Goal: Information Seeking & Learning: Learn about a topic

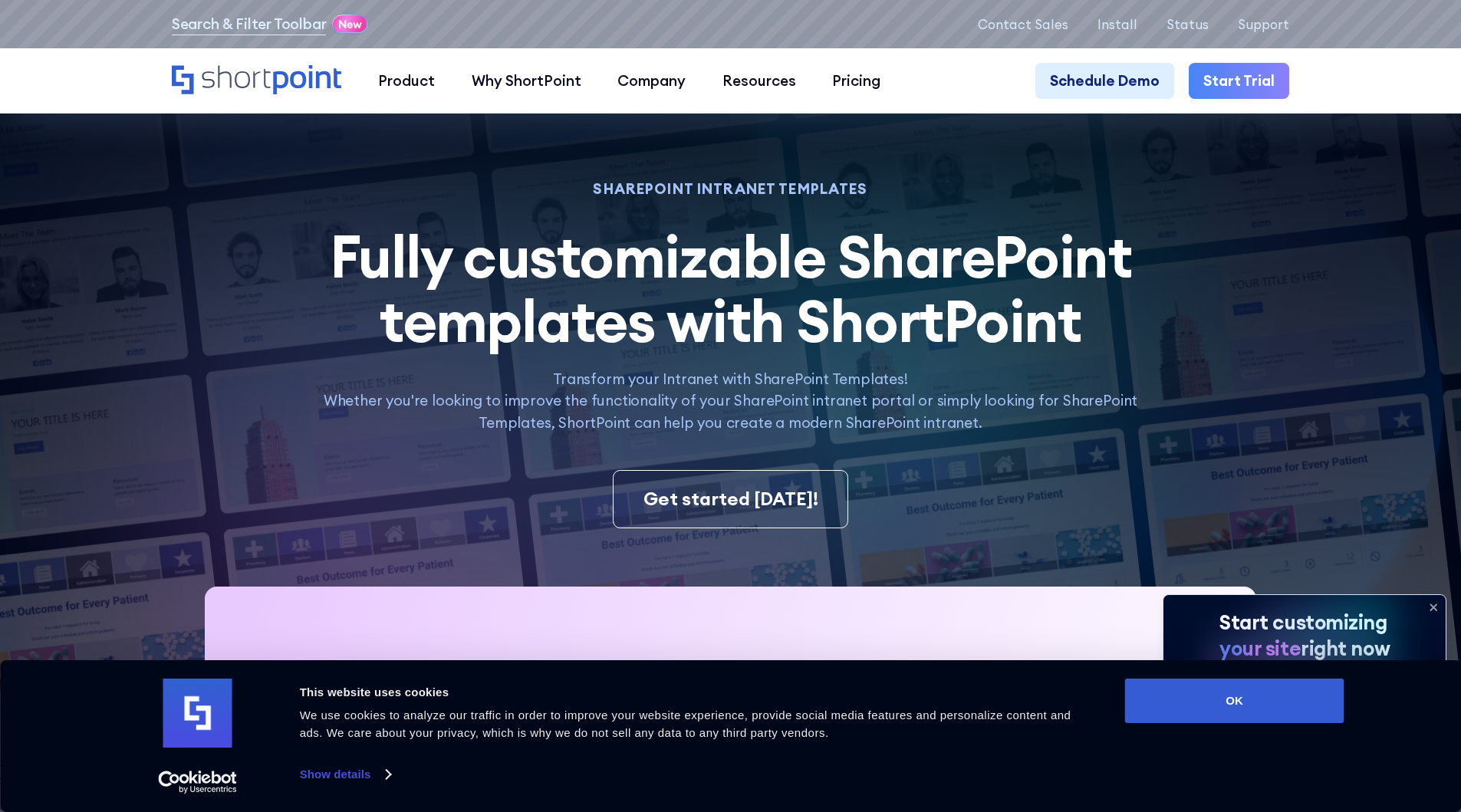
scroll to position [368, 0]
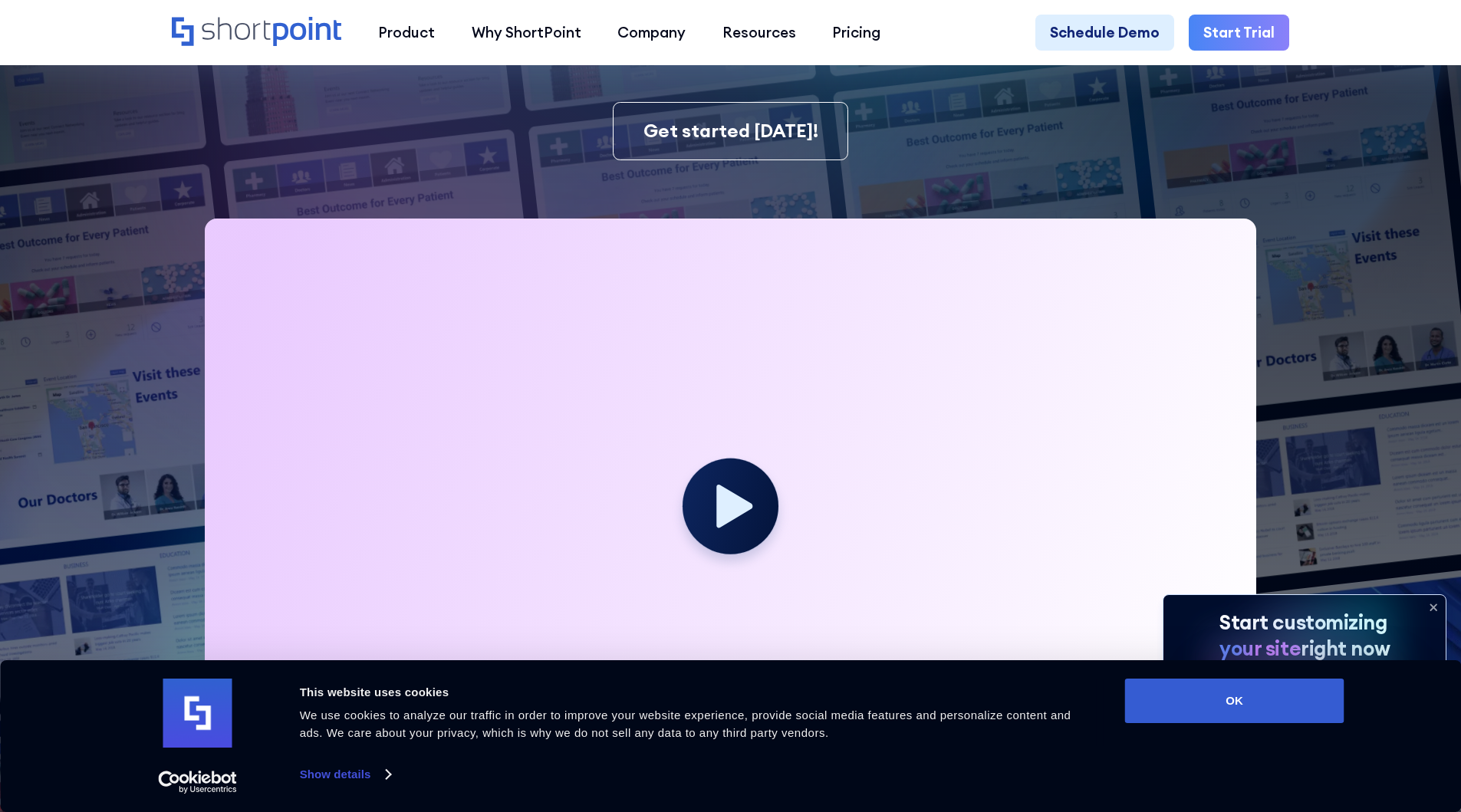
click at [1430, 603] on icon at bounding box center [1433, 607] width 24 height 24
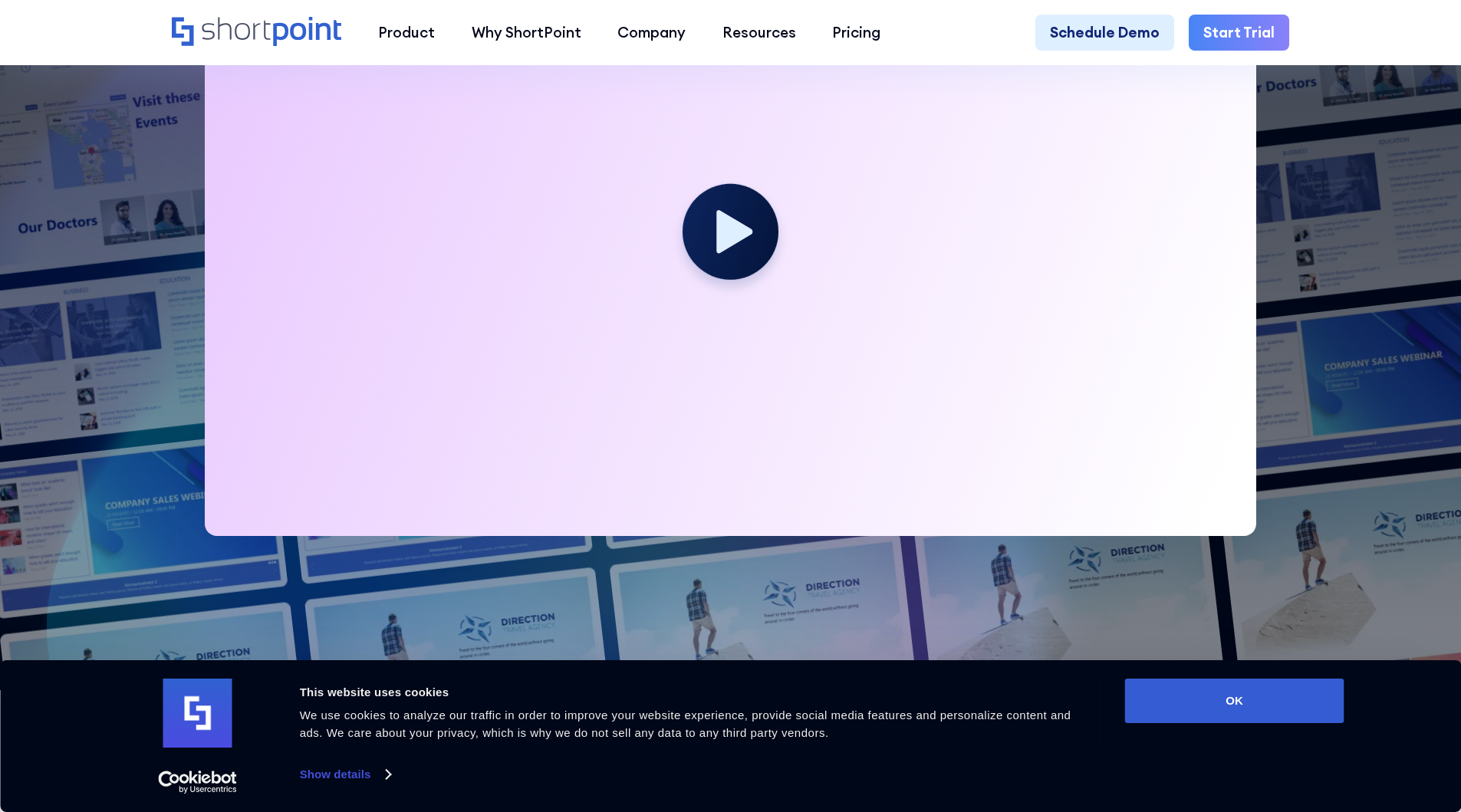
scroll to position [552, 0]
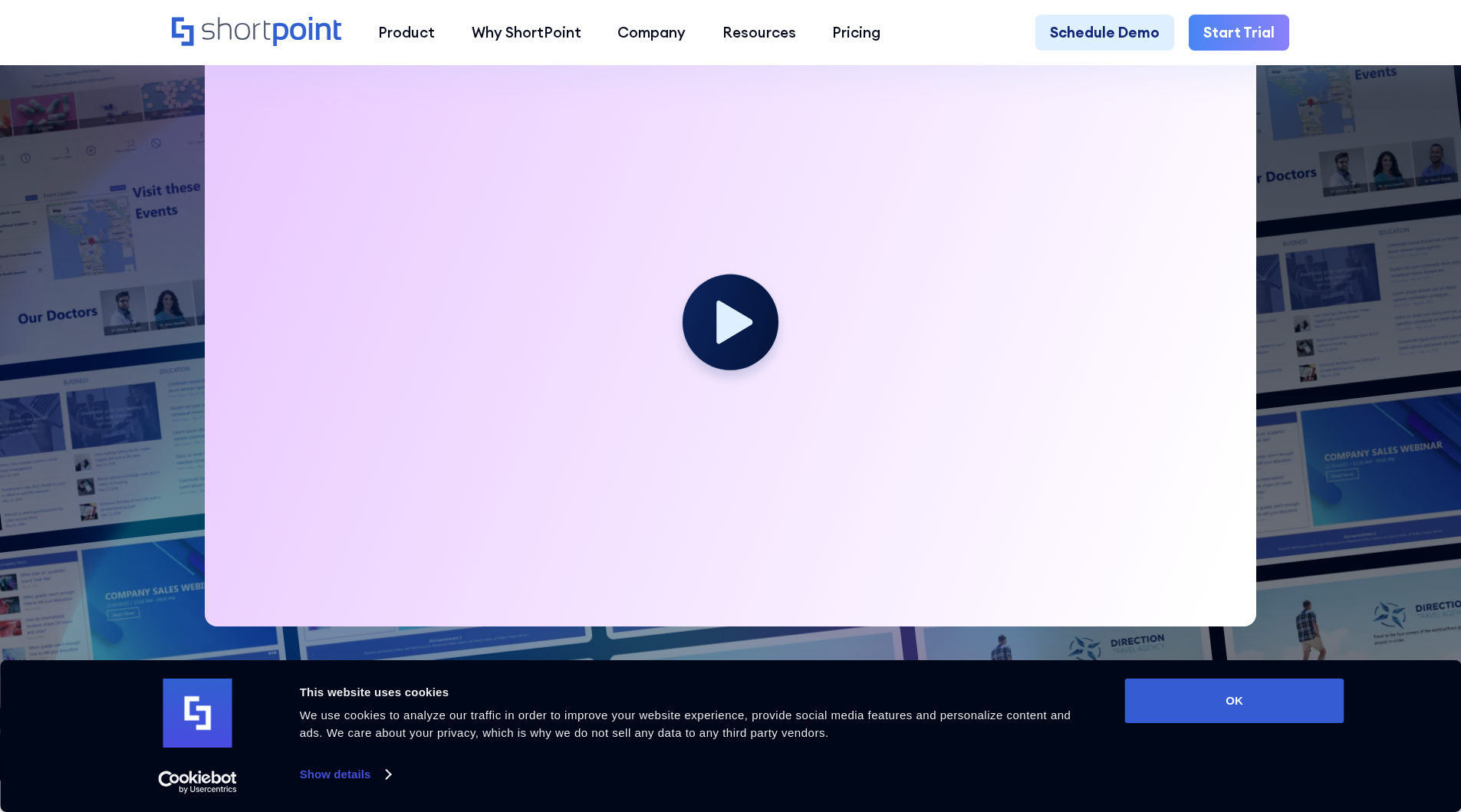
click at [276, 483] on div at bounding box center [730, 330] width 1052 height 592
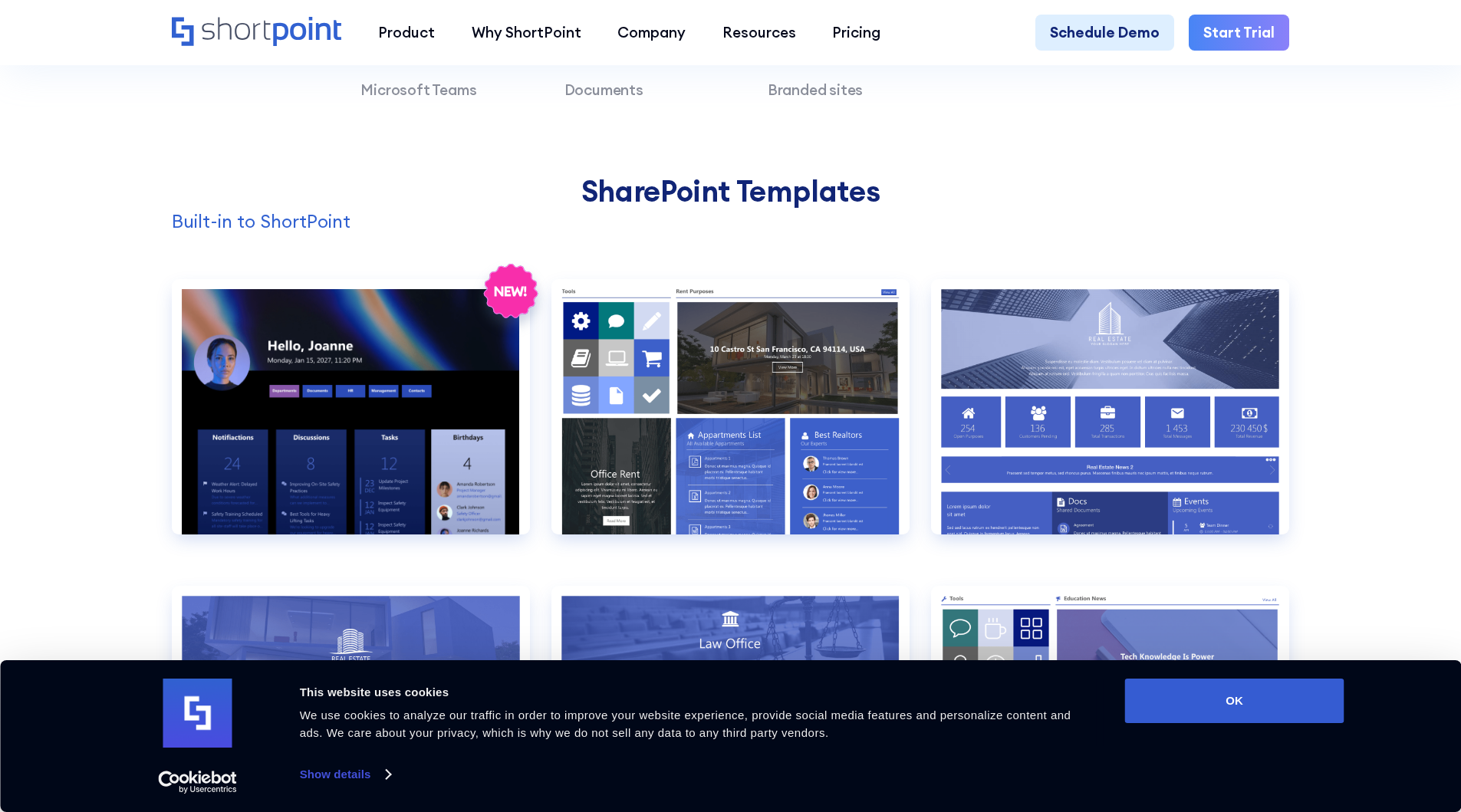
scroll to position [1565, 0]
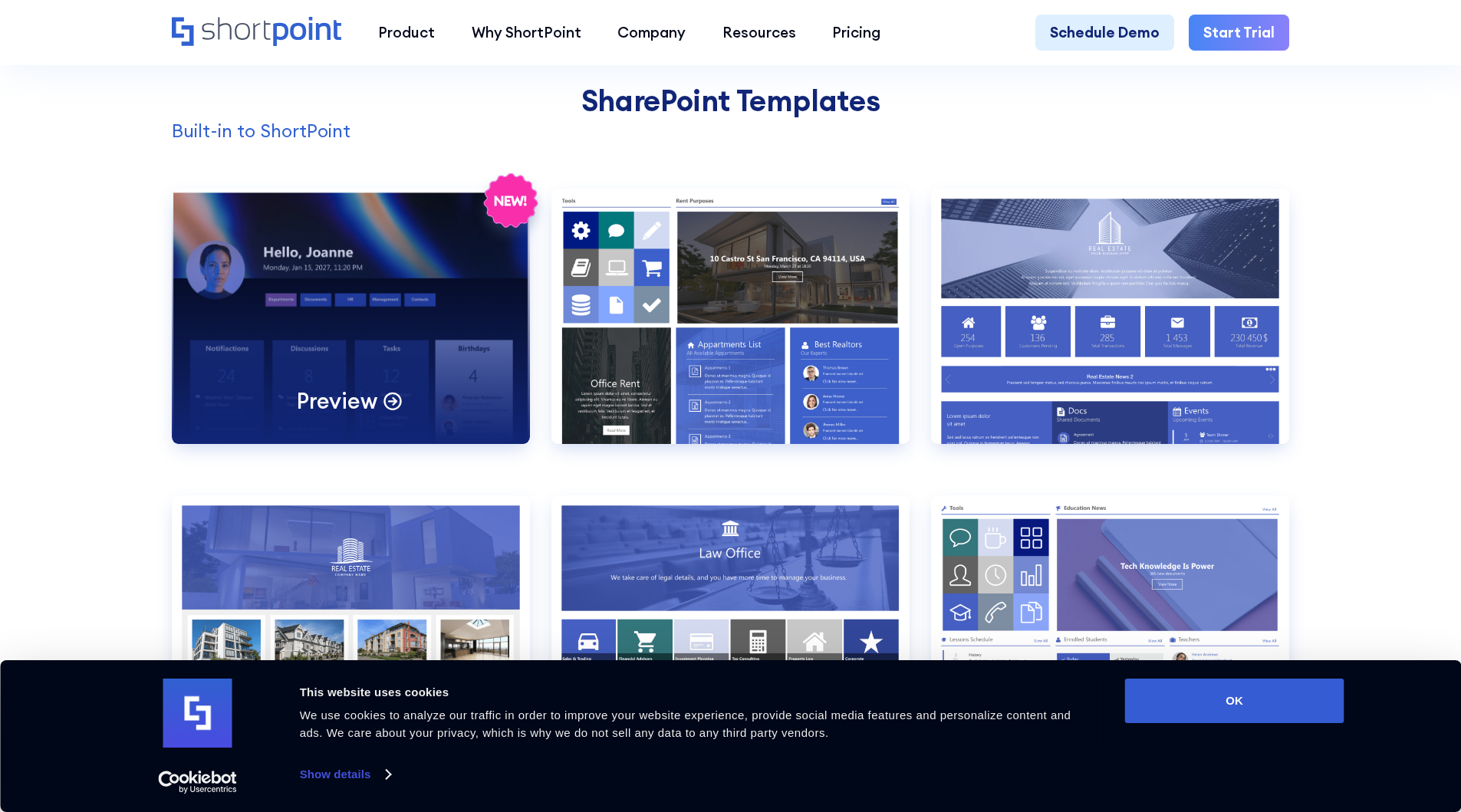
click at [389, 340] on div "Preview" at bounding box center [350, 316] width 358 height 256
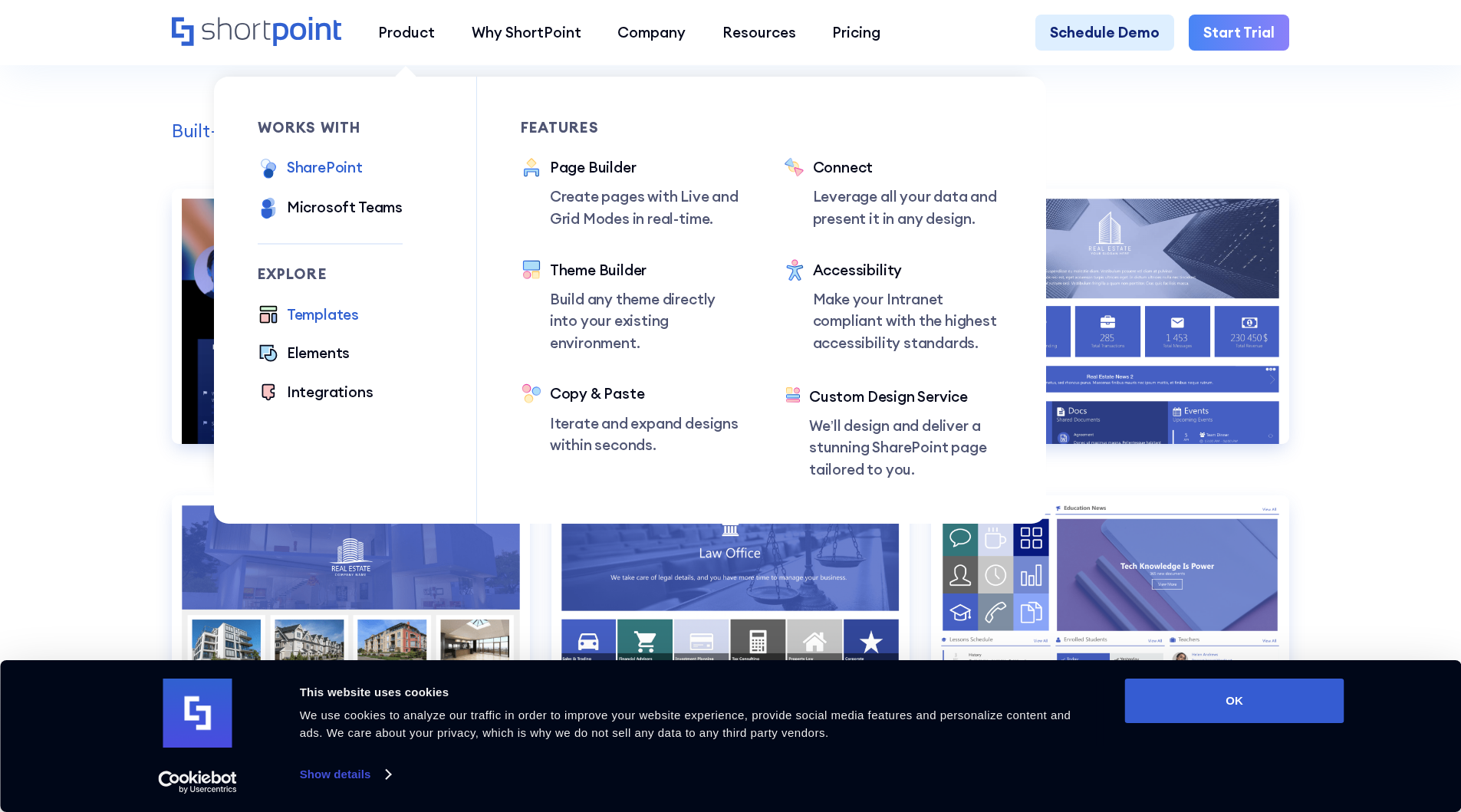
click at [330, 174] on div "SharePoint" at bounding box center [325, 168] width 76 height 23
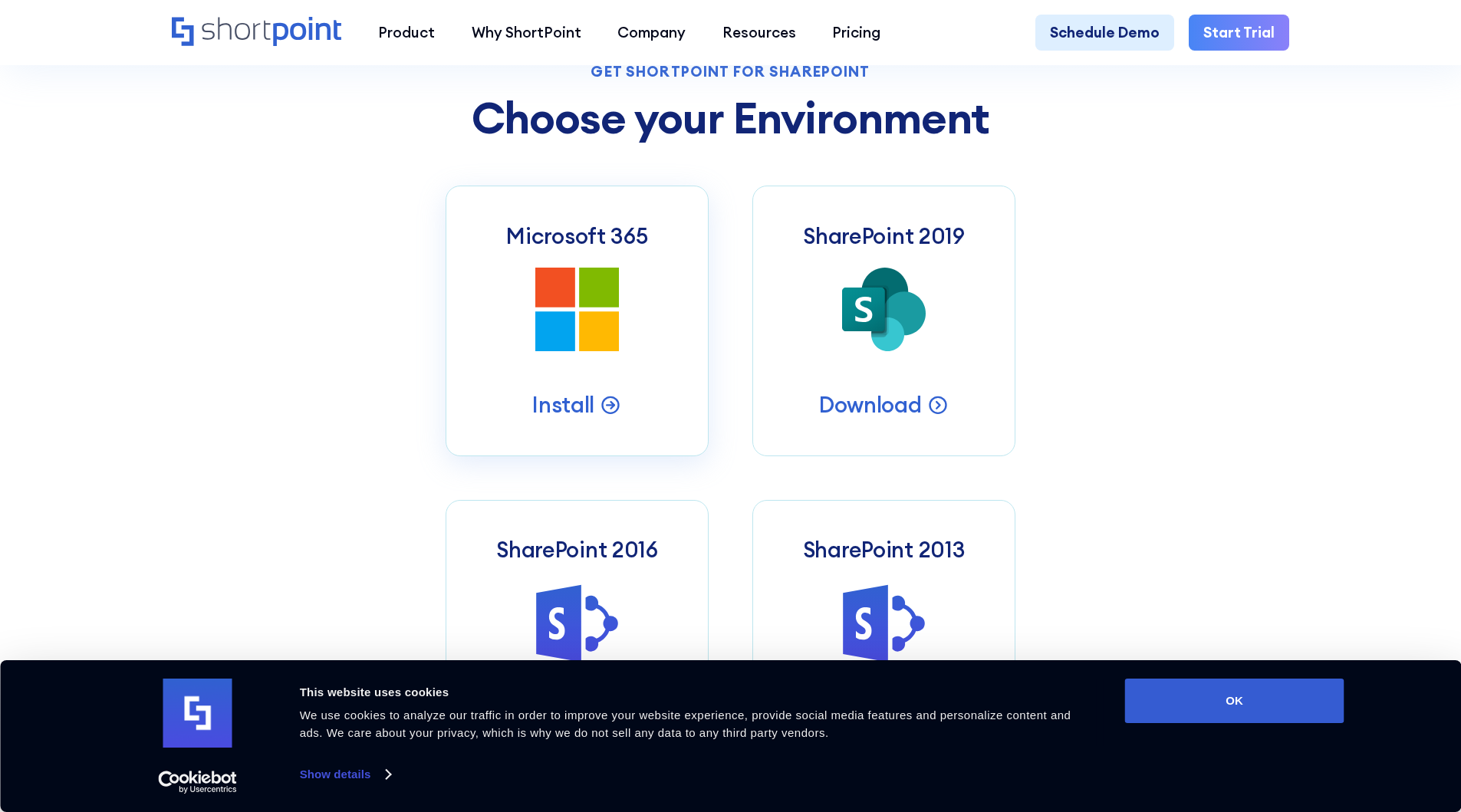
scroll to position [737, 0]
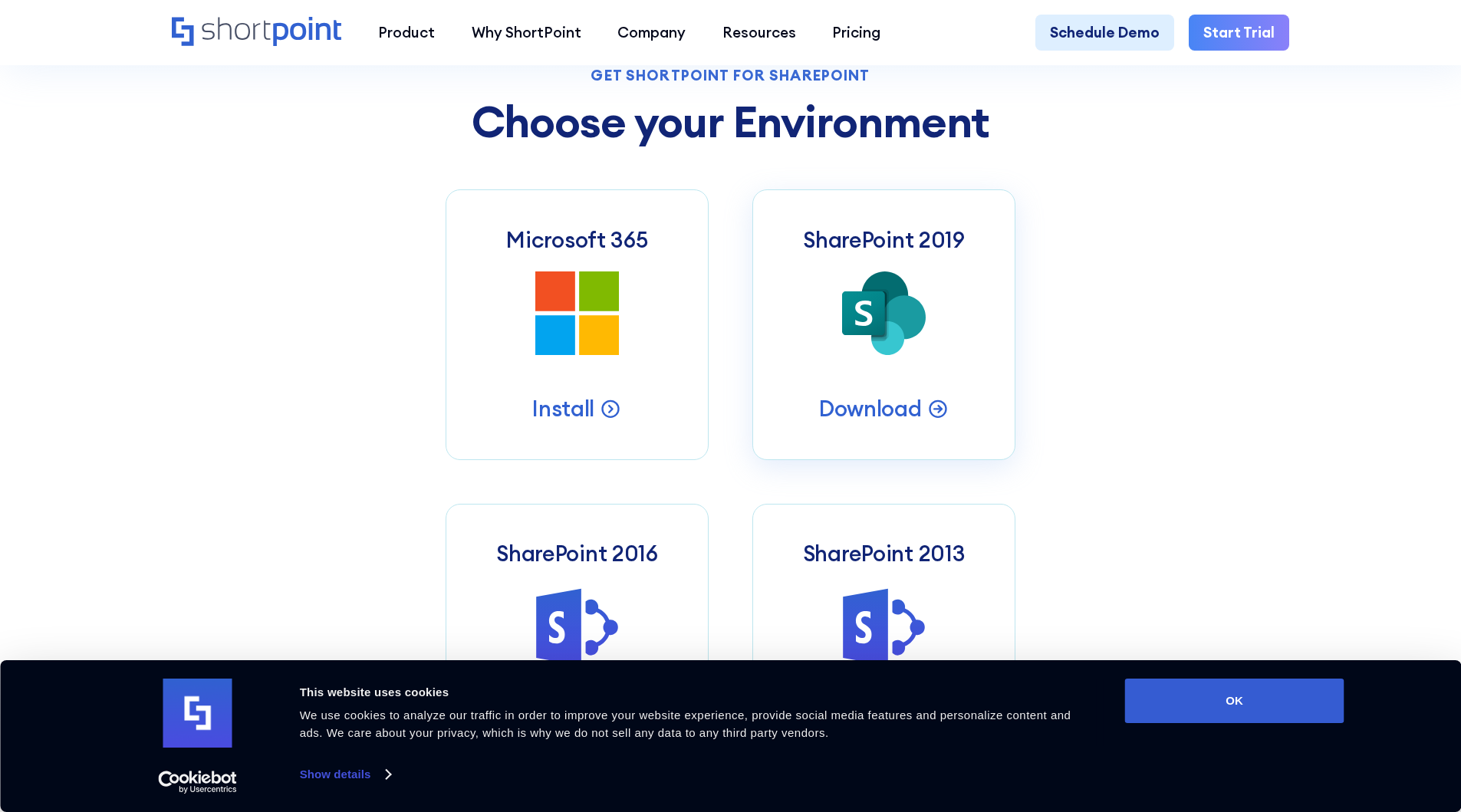
click at [885, 309] on icon at bounding box center [864, 313] width 43 height 43
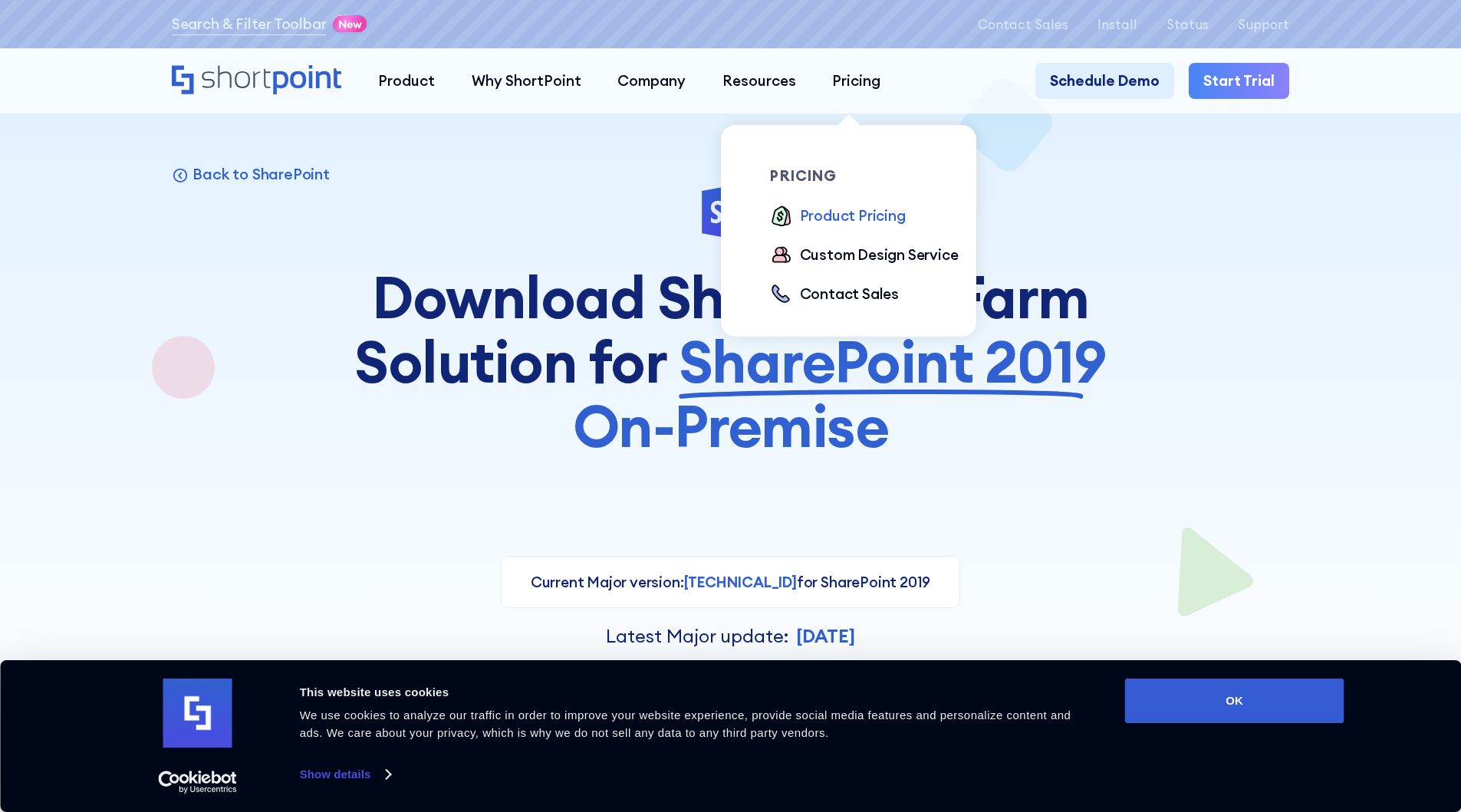
click at [851, 218] on div "Product Pricing" at bounding box center [853, 216] width 106 height 23
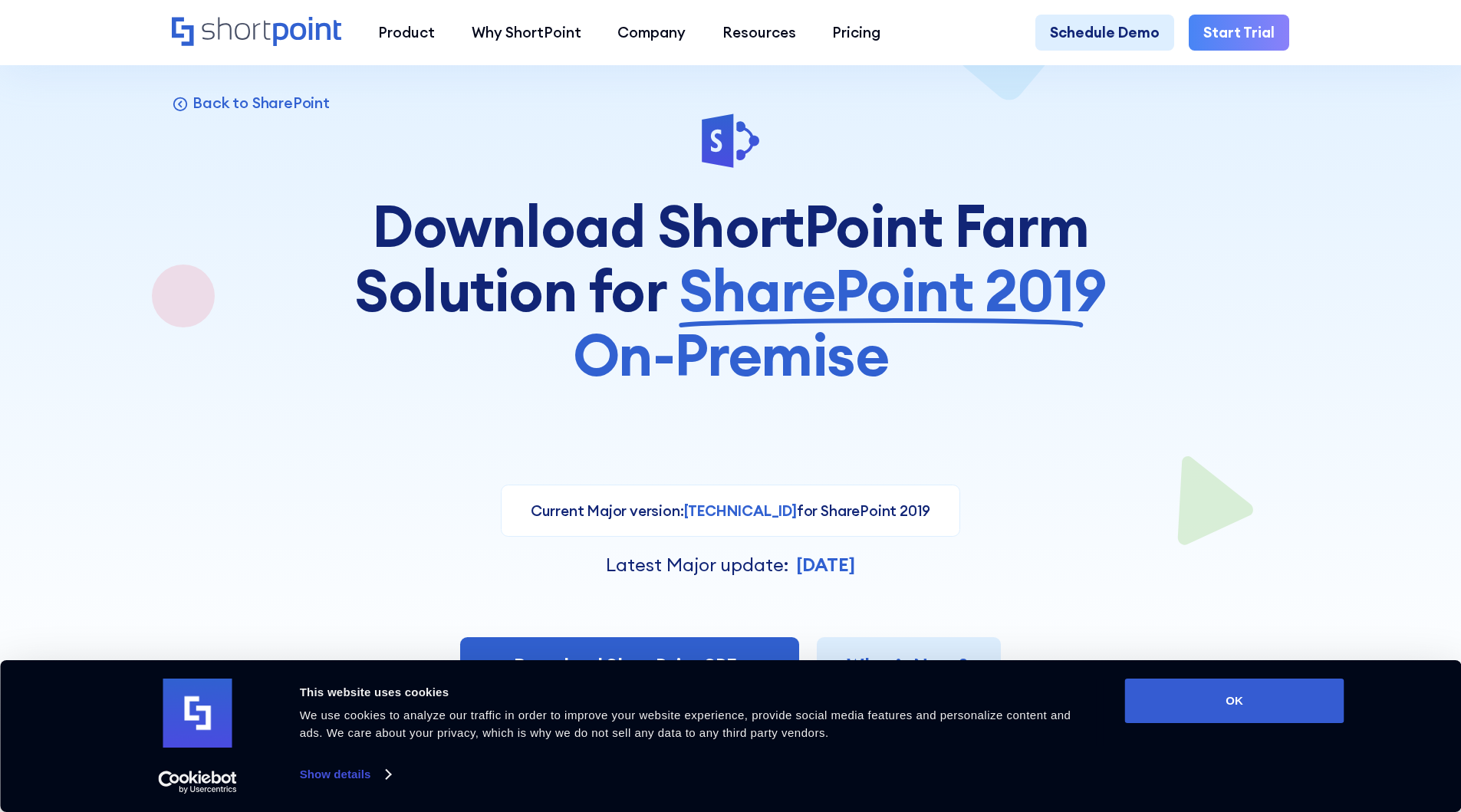
scroll to position [92, 0]
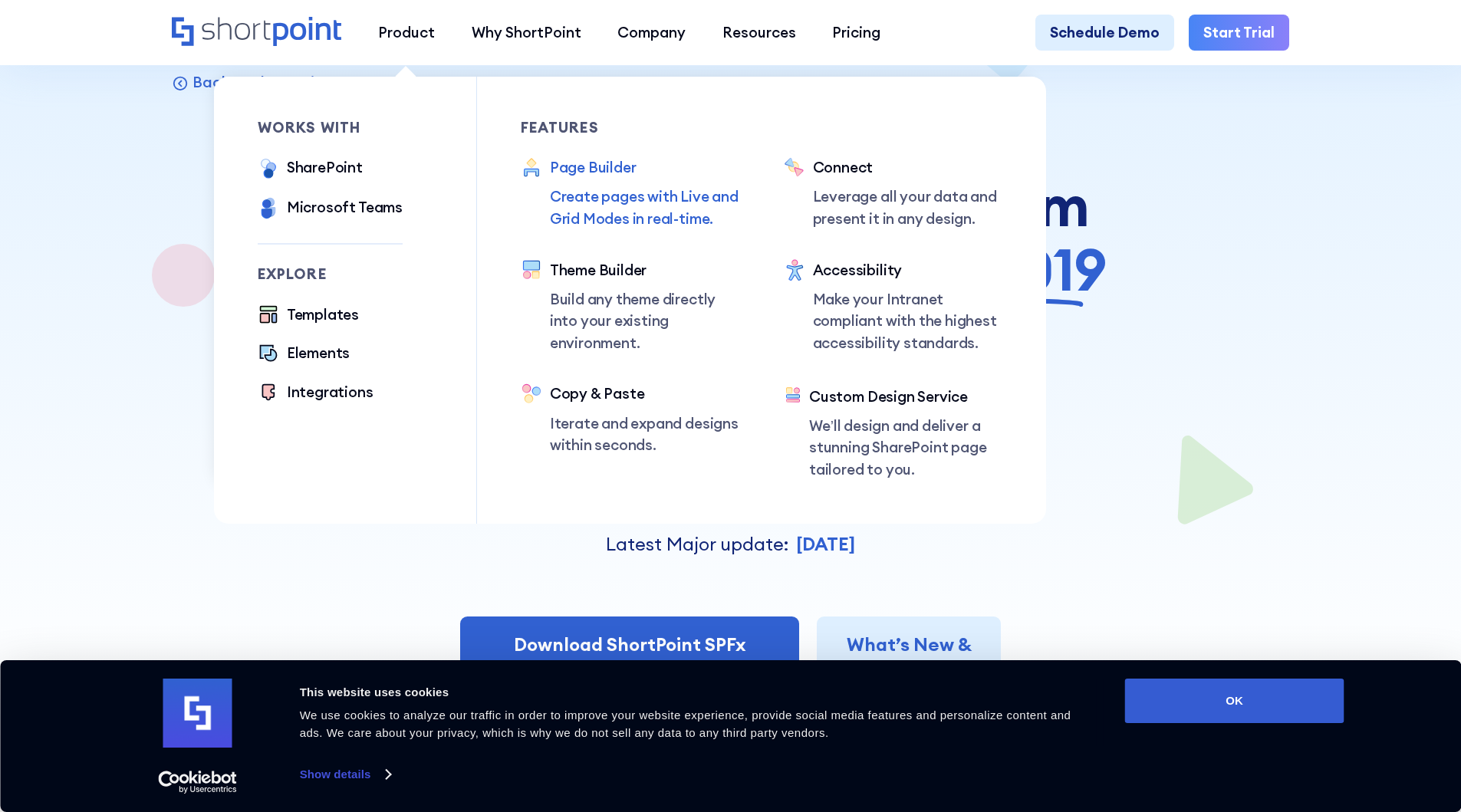
click at [591, 172] on div "Page Builder" at bounding box center [645, 168] width 190 height 23
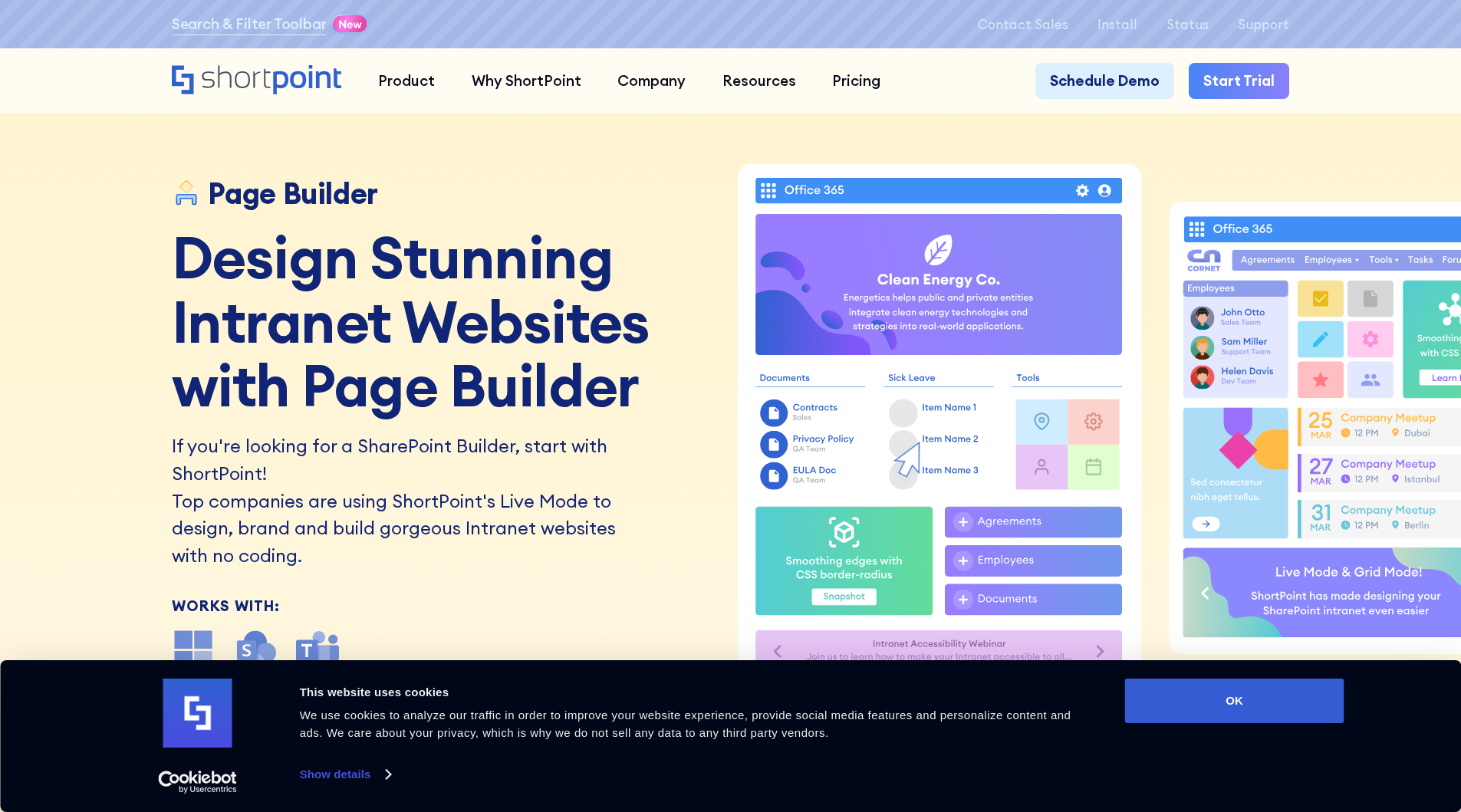
click at [631, 516] on div "If you're looking for a SharePoint Builder, start with ShortPoint! Top companie…" at bounding box center [445, 501] width 548 height 137
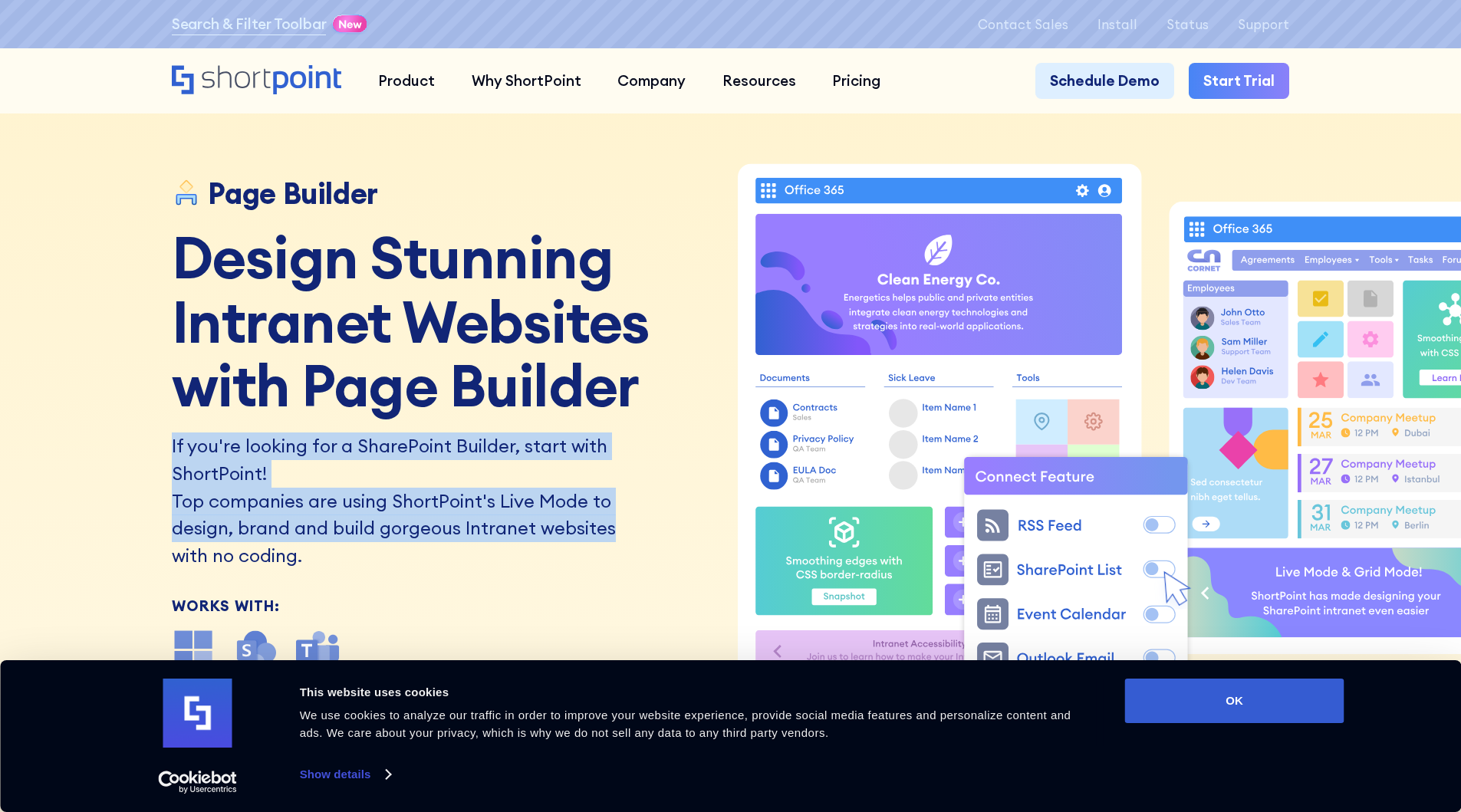
drag, startPoint x: 609, startPoint y: 533, endPoint x: 96, endPoint y: 449, distance: 519.8
click at [96, 449] on div "Page Builder Design Stunning Intranet Websites with Page Builder If you're look…" at bounding box center [730, 406] width 1461 height 812
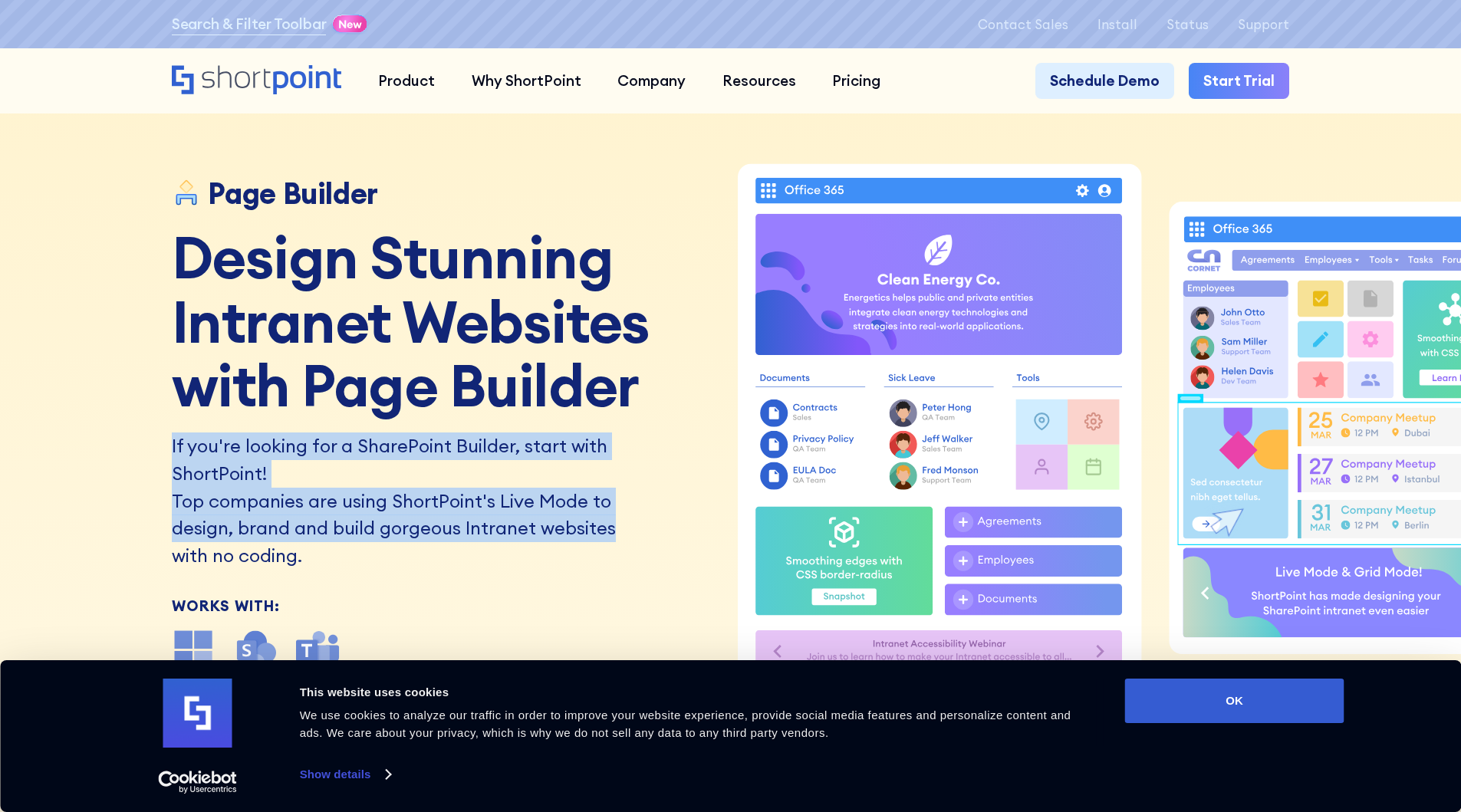
click at [697, 536] on div "If you're looking for a SharePoint Builder, start with ShortPoint! Top companie…" at bounding box center [445, 501] width 548 height 137
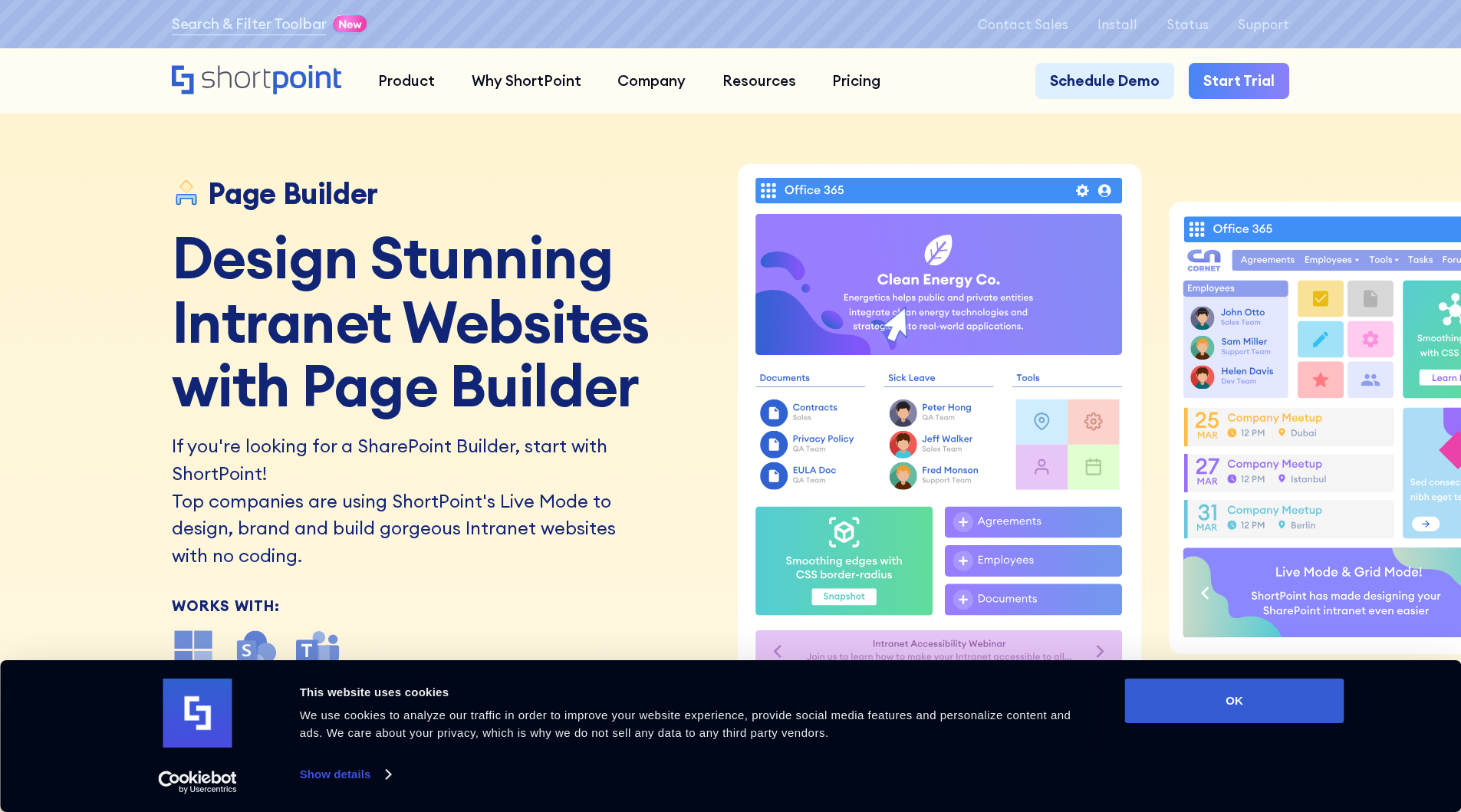
click at [677, 504] on div "If you're looking for a SharePoint Builder, start with ShortPoint! Top companie…" at bounding box center [445, 501] width 548 height 137
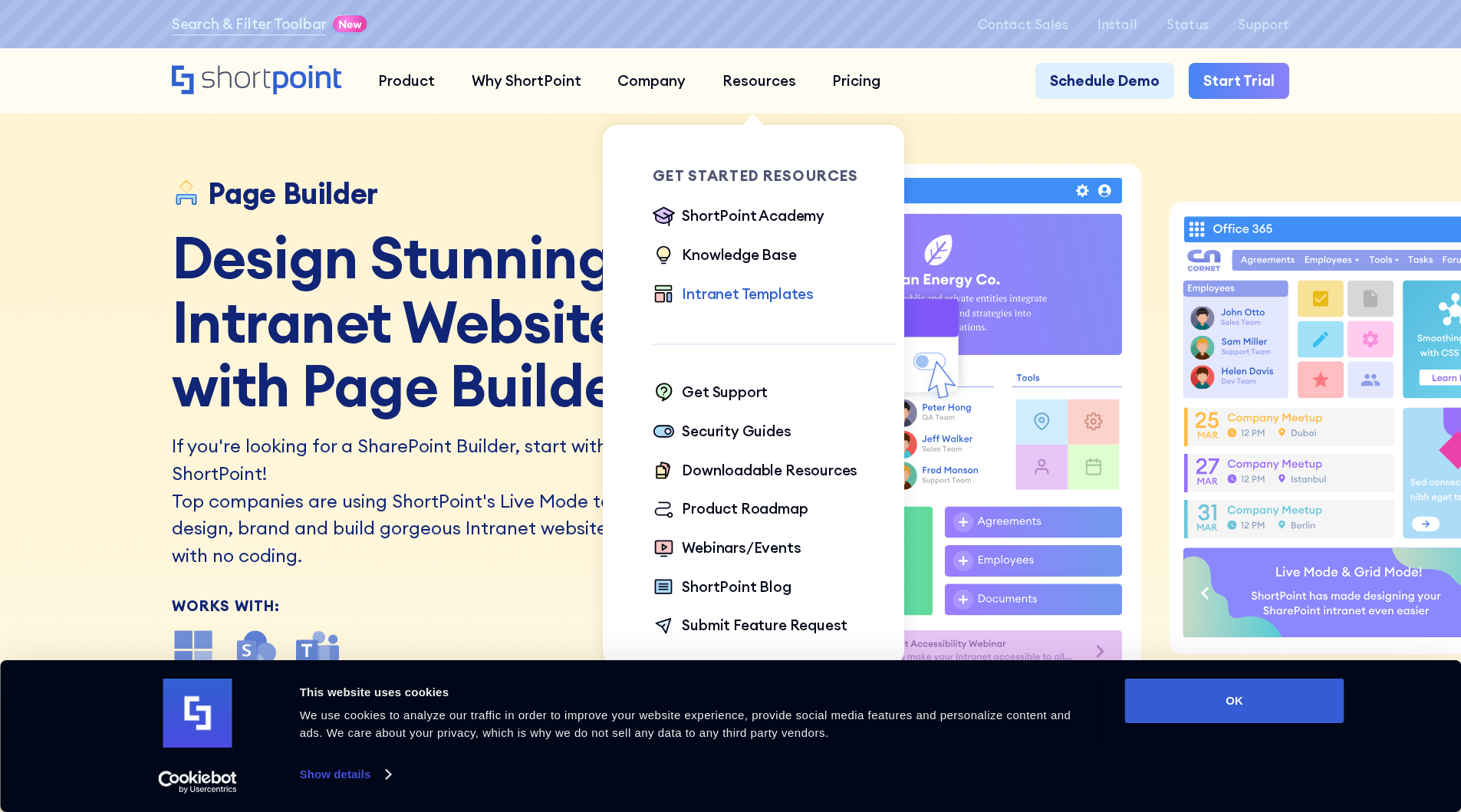
click at [707, 298] on div "Intranet Templates" at bounding box center [748, 295] width 132 height 23
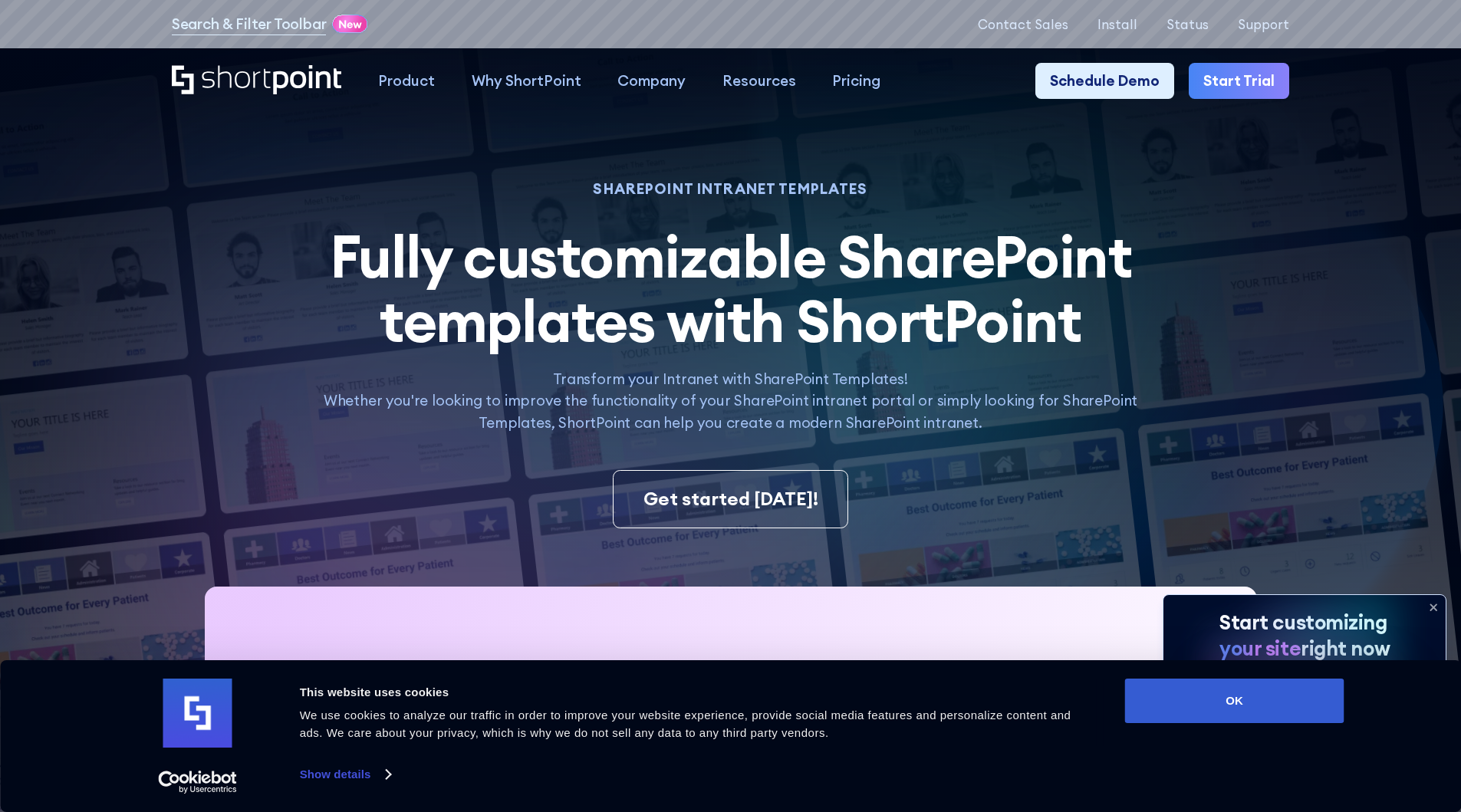
click at [905, 519] on div "Get started today!" at bounding box center [730, 499] width 1118 height 58
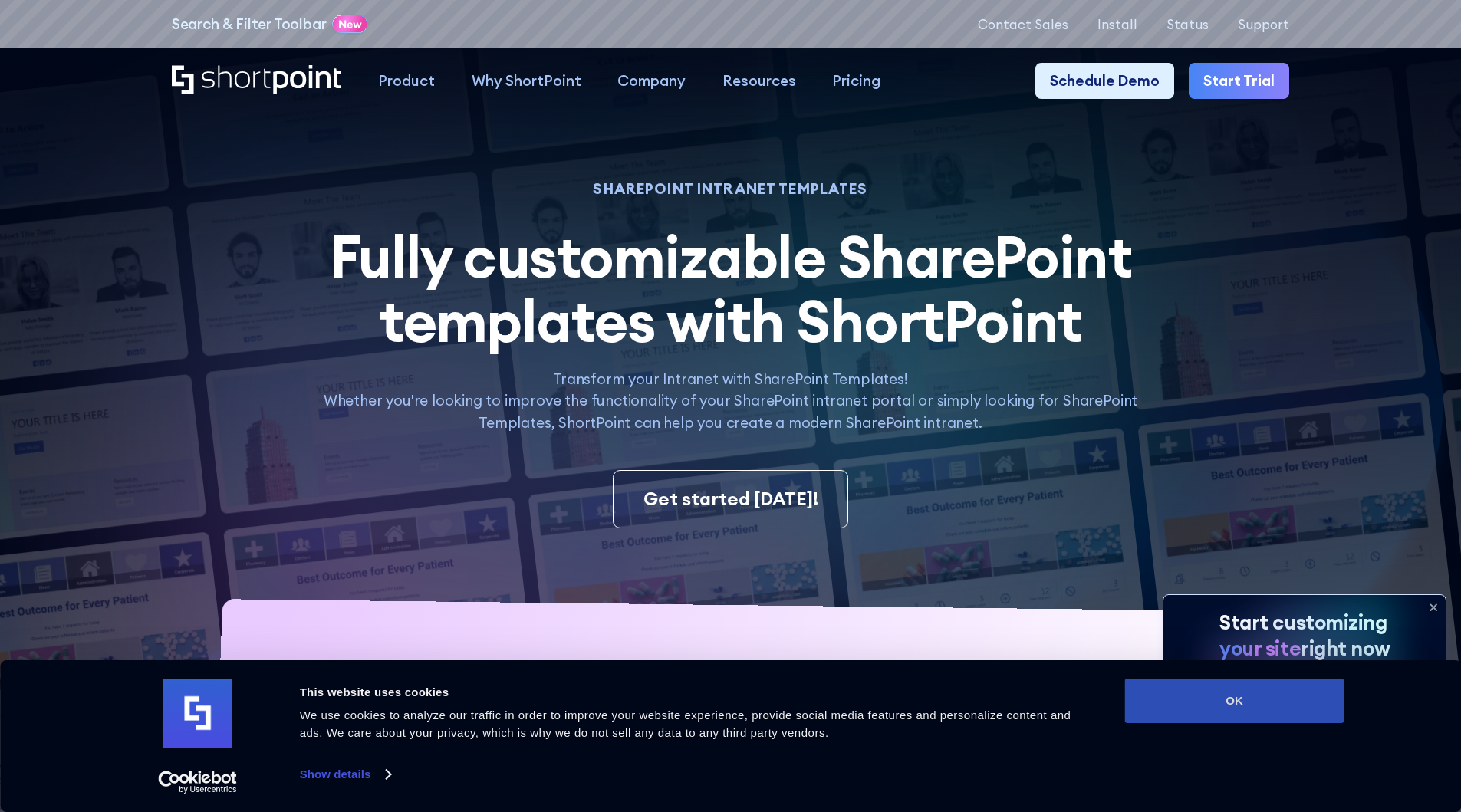
click at [1271, 695] on button "OK" at bounding box center [1234, 700] width 219 height 44
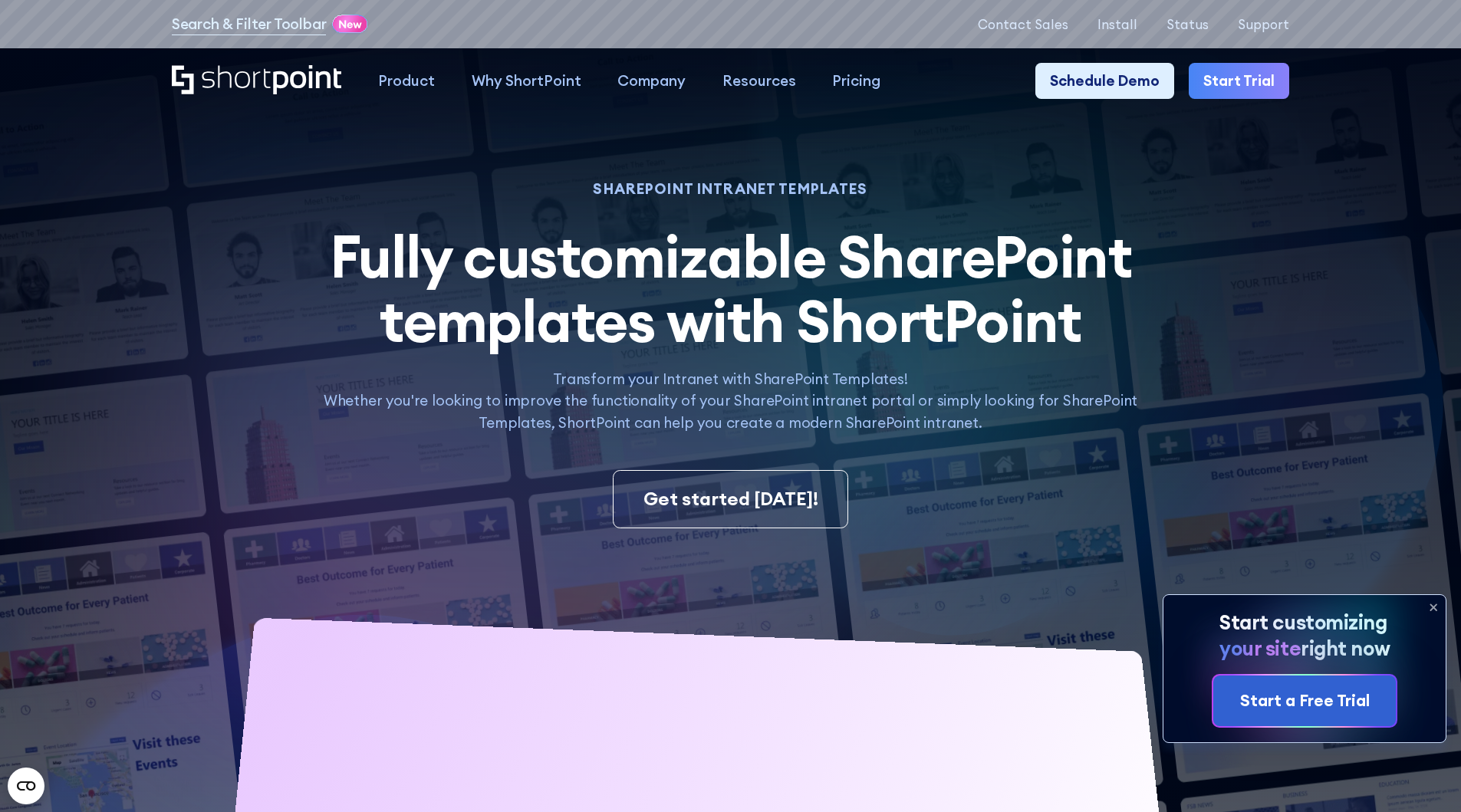
click at [1433, 609] on icon at bounding box center [1433, 607] width 24 height 24
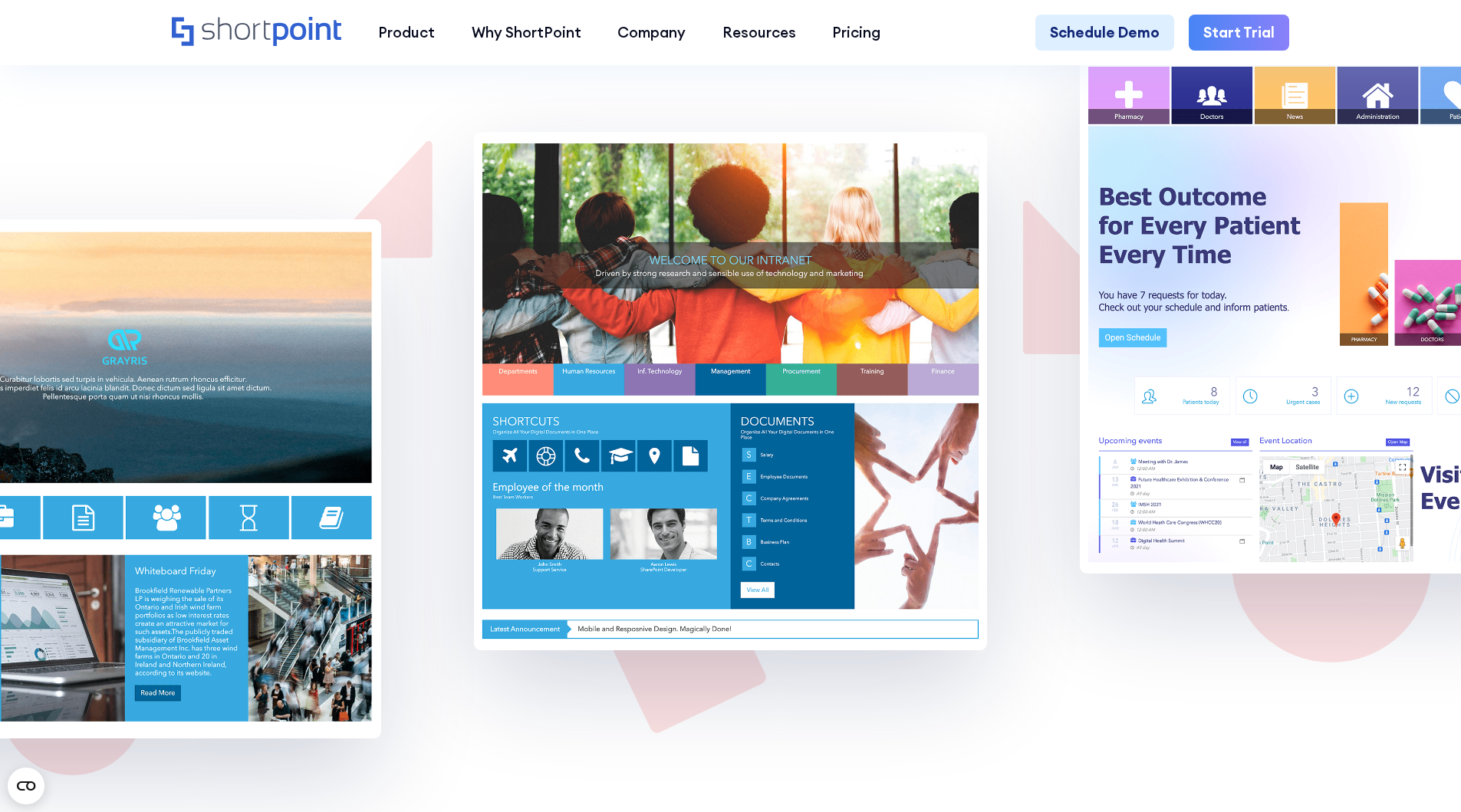
scroll to position [13437, 0]
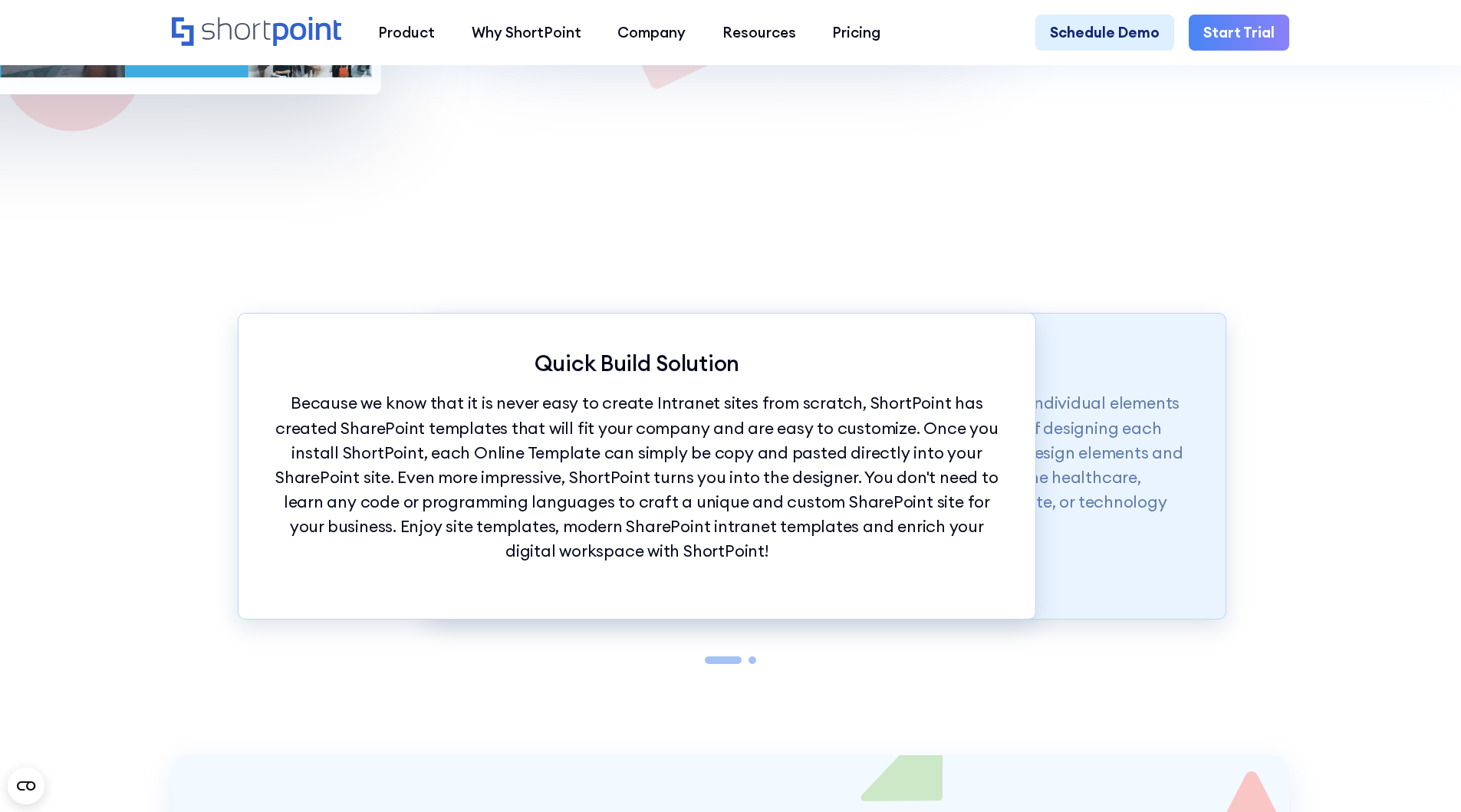
click at [1101, 539] on p "Because of ShortPoint's simple platform, designers can easily customize individ…" at bounding box center [826, 464] width 724 height 148
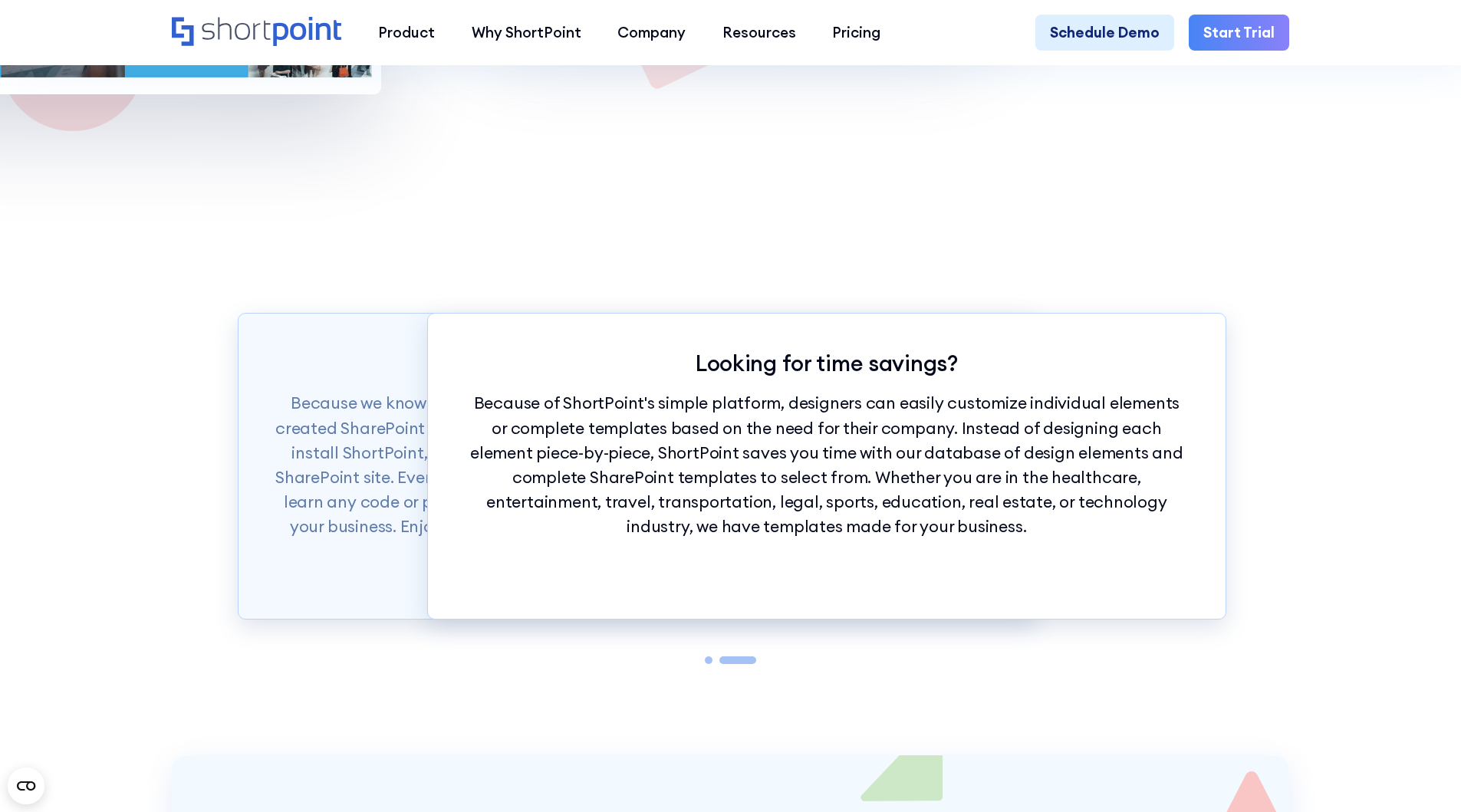
click at [140, 568] on div "Quick Build Solution Because we know that it is never easy to create Intranet s…" at bounding box center [730, 516] width 1461 height 478
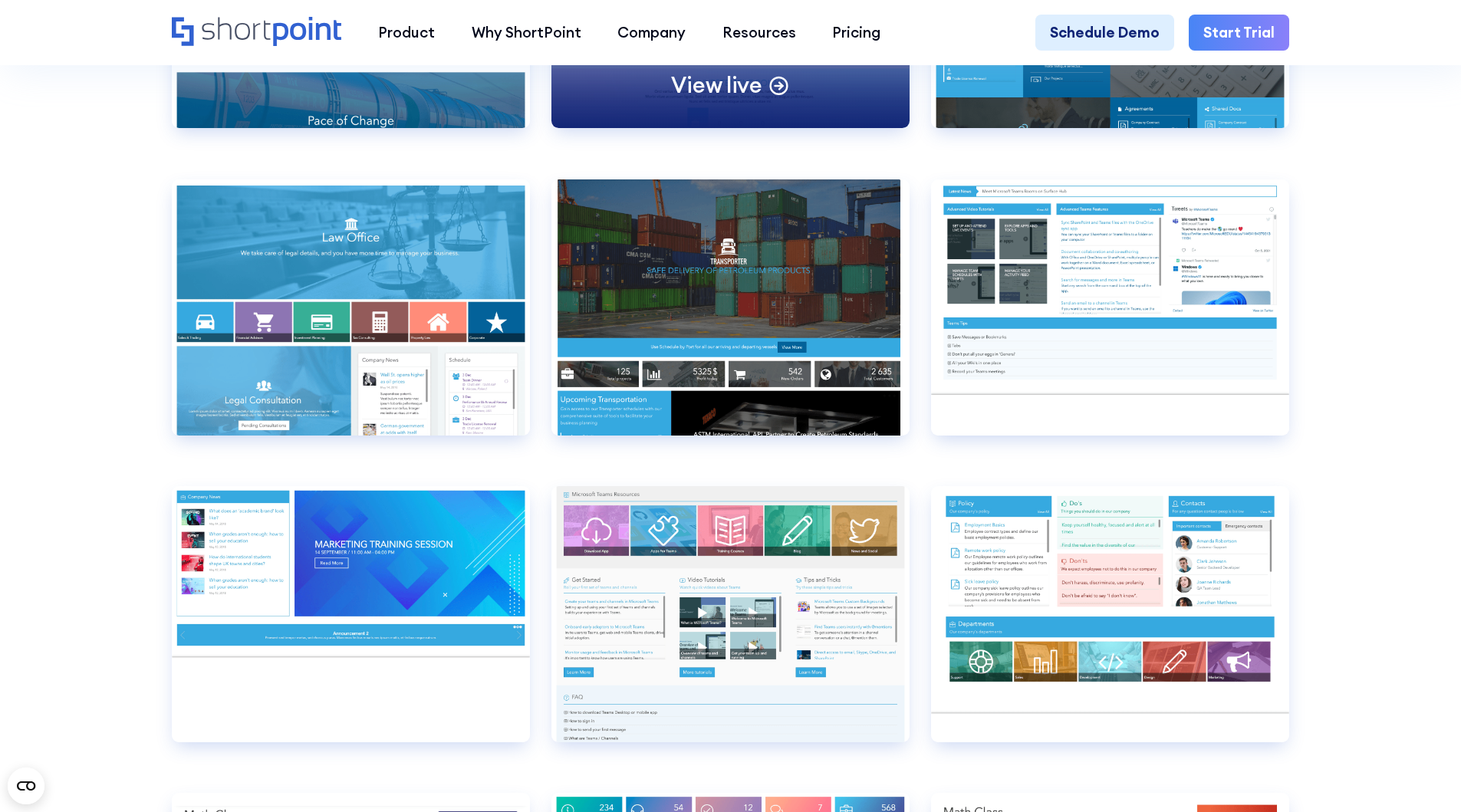
scroll to position [8945, 0]
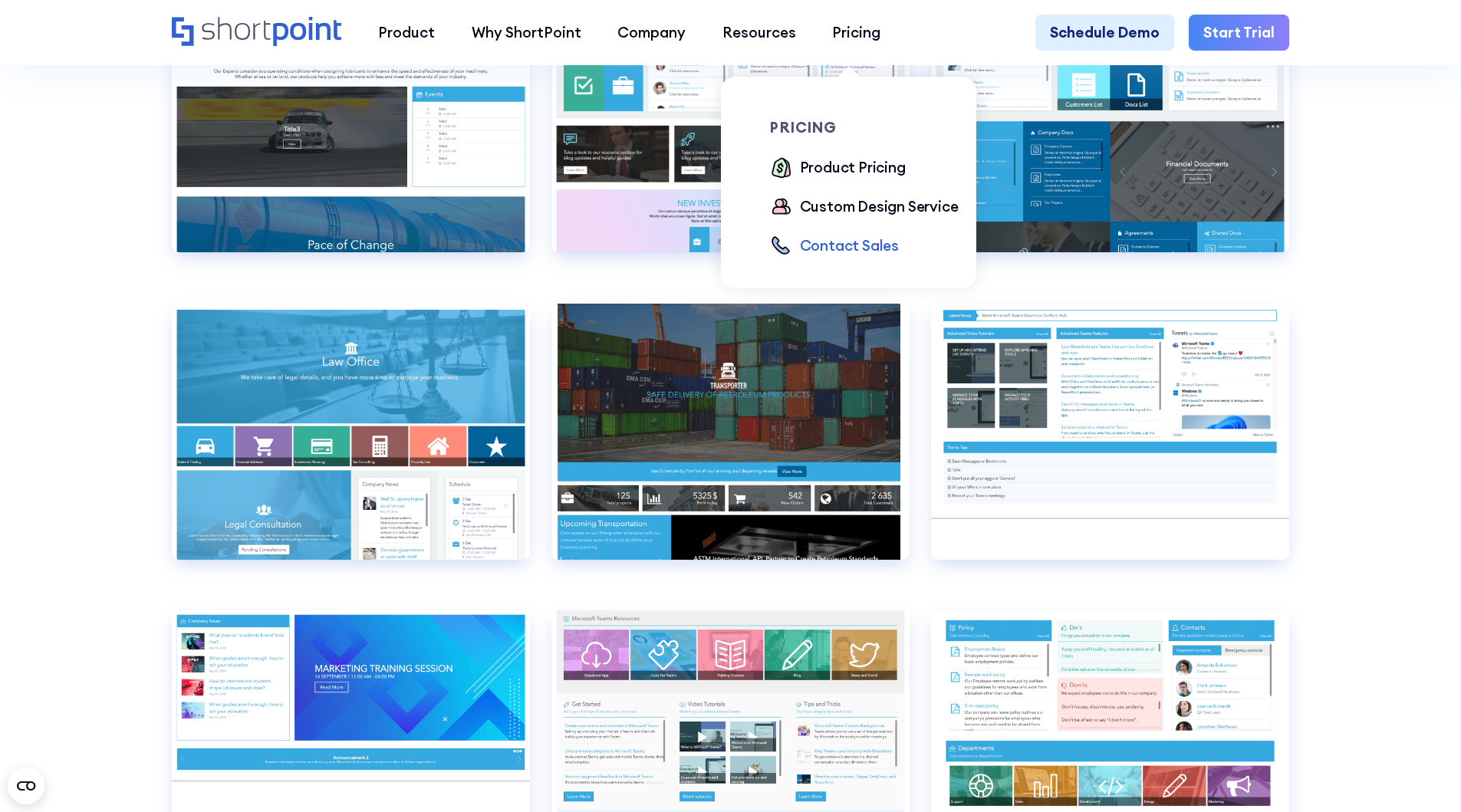
click at [840, 250] on div "Contact Sales" at bounding box center [849, 246] width 100 height 23
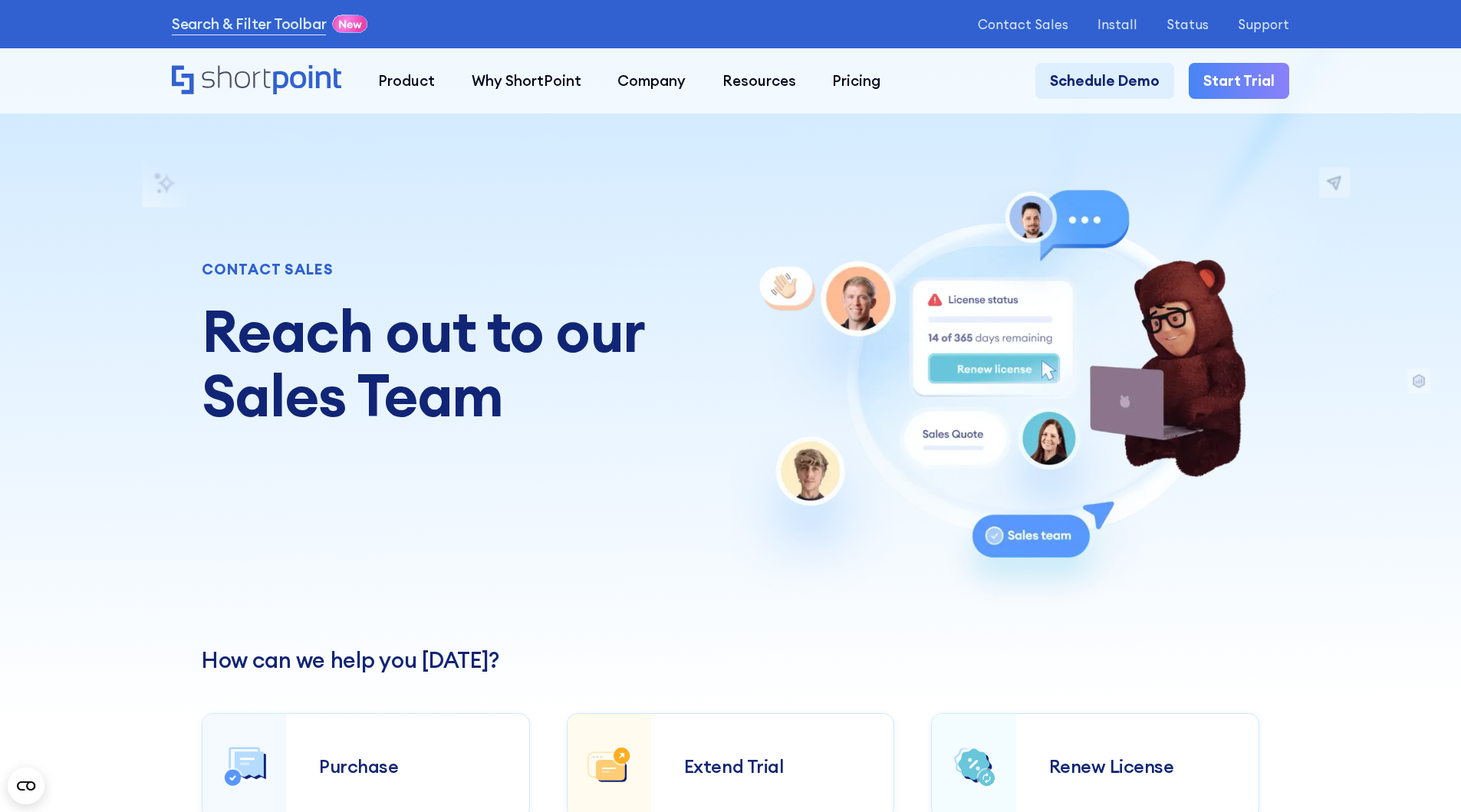
click at [353, 23] on icon at bounding box center [350, 24] width 23 height 8
click at [272, 32] on link "Search & Filter Toolbar" at bounding box center [249, 24] width 155 height 23
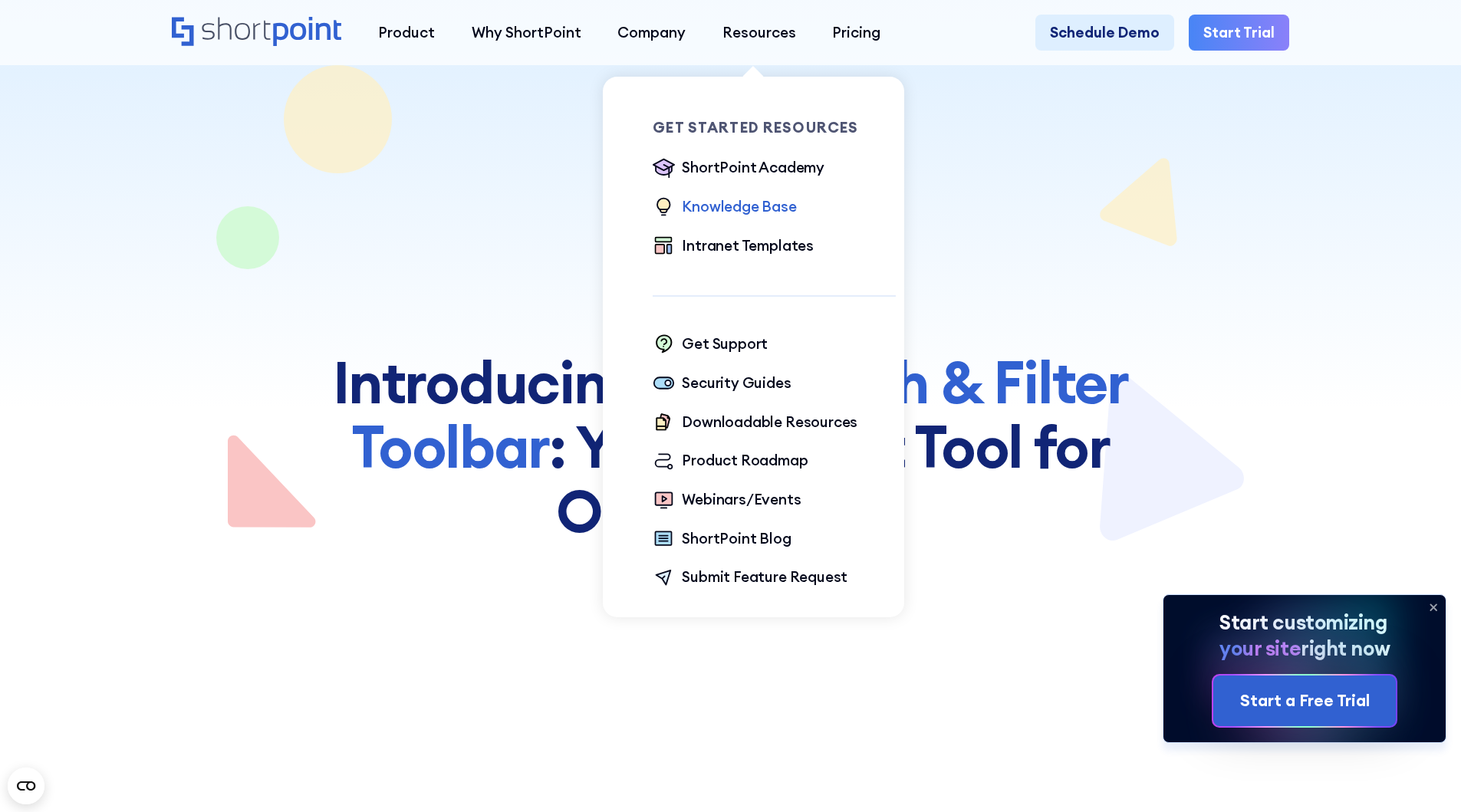
click at [735, 211] on div "Knowledge Base" at bounding box center [739, 207] width 114 height 23
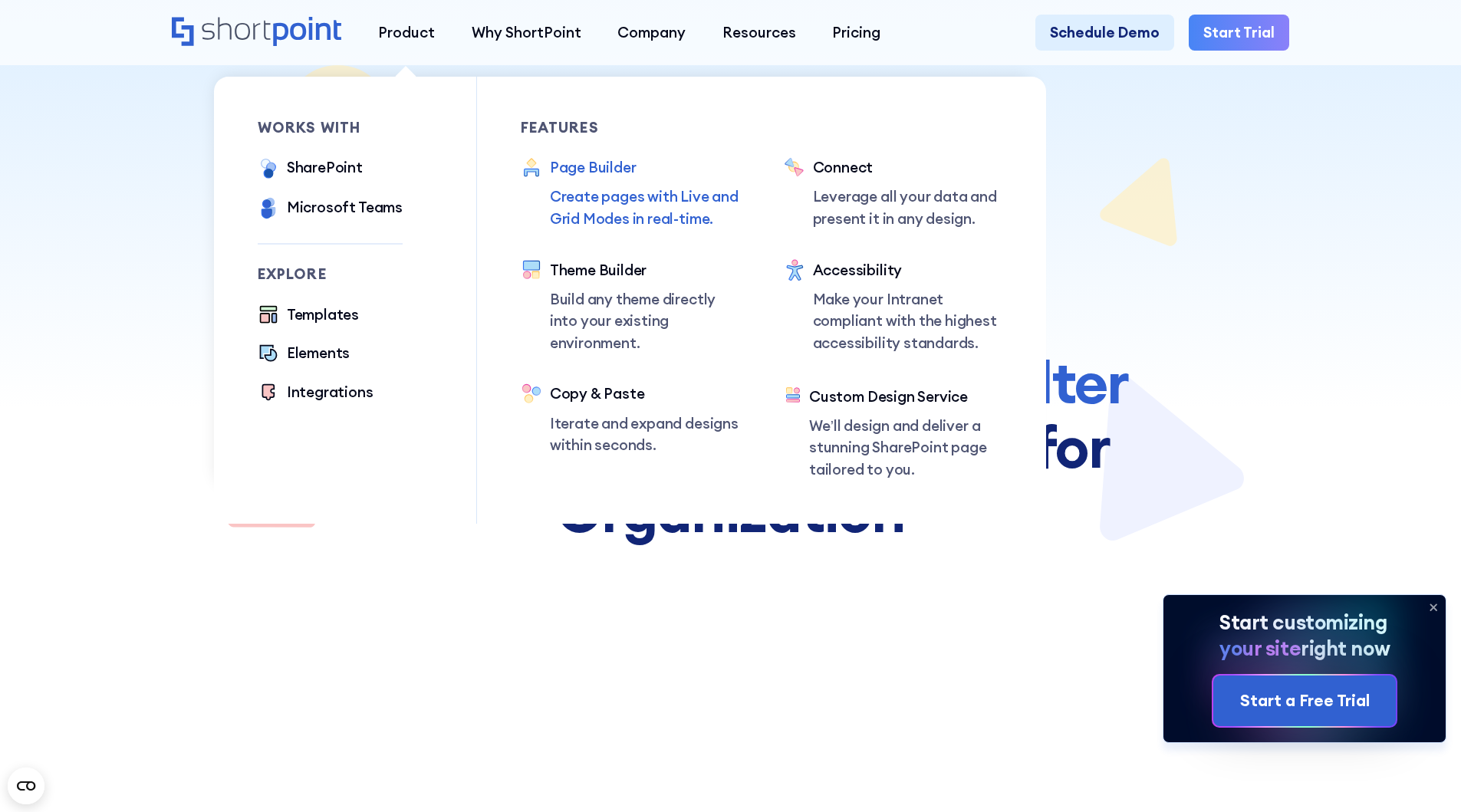
click at [605, 165] on div "Page Builder" at bounding box center [645, 168] width 190 height 23
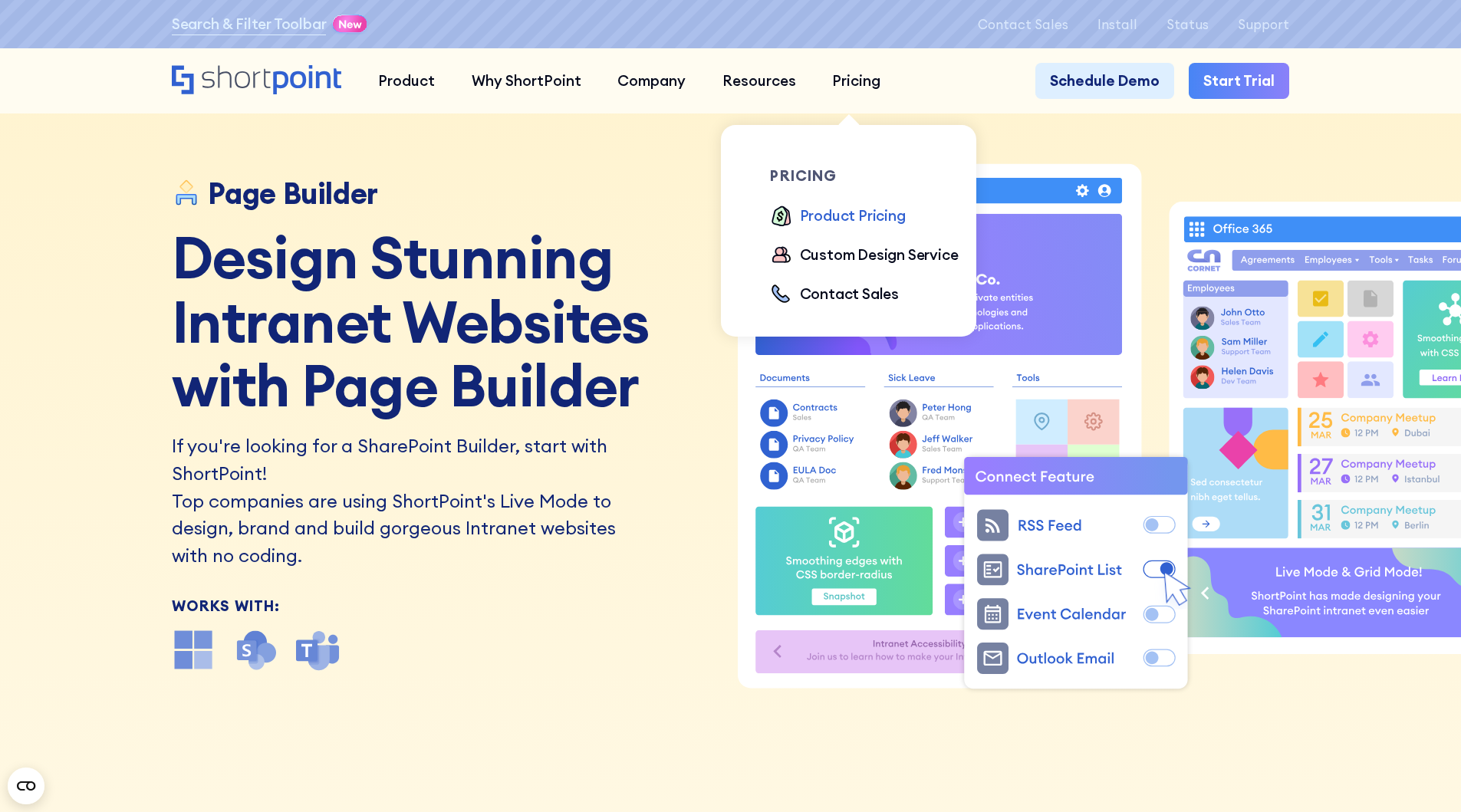
click at [822, 222] on div "Product Pricing" at bounding box center [853, 216] width 106 height 23
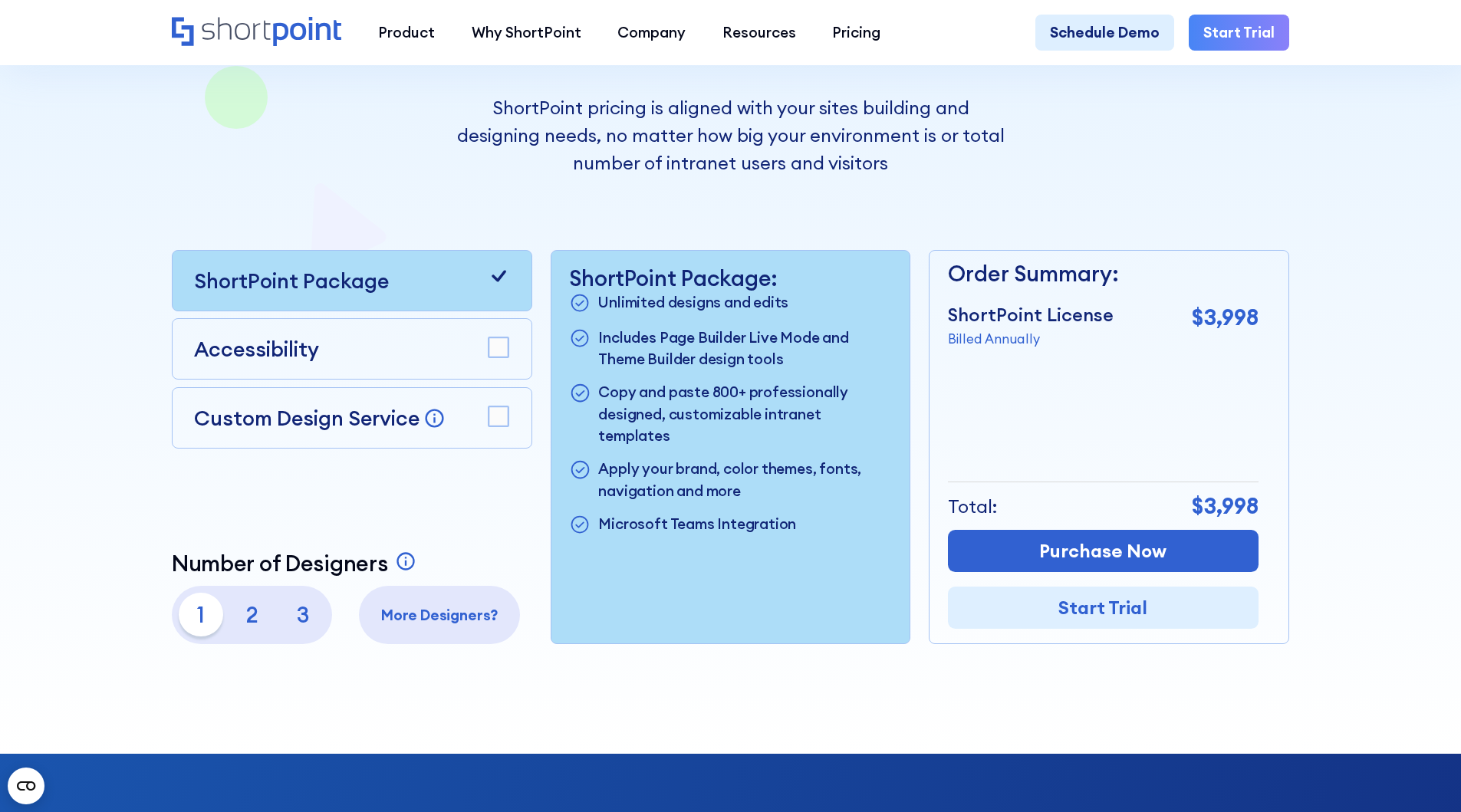
scroll to position [368, 0]
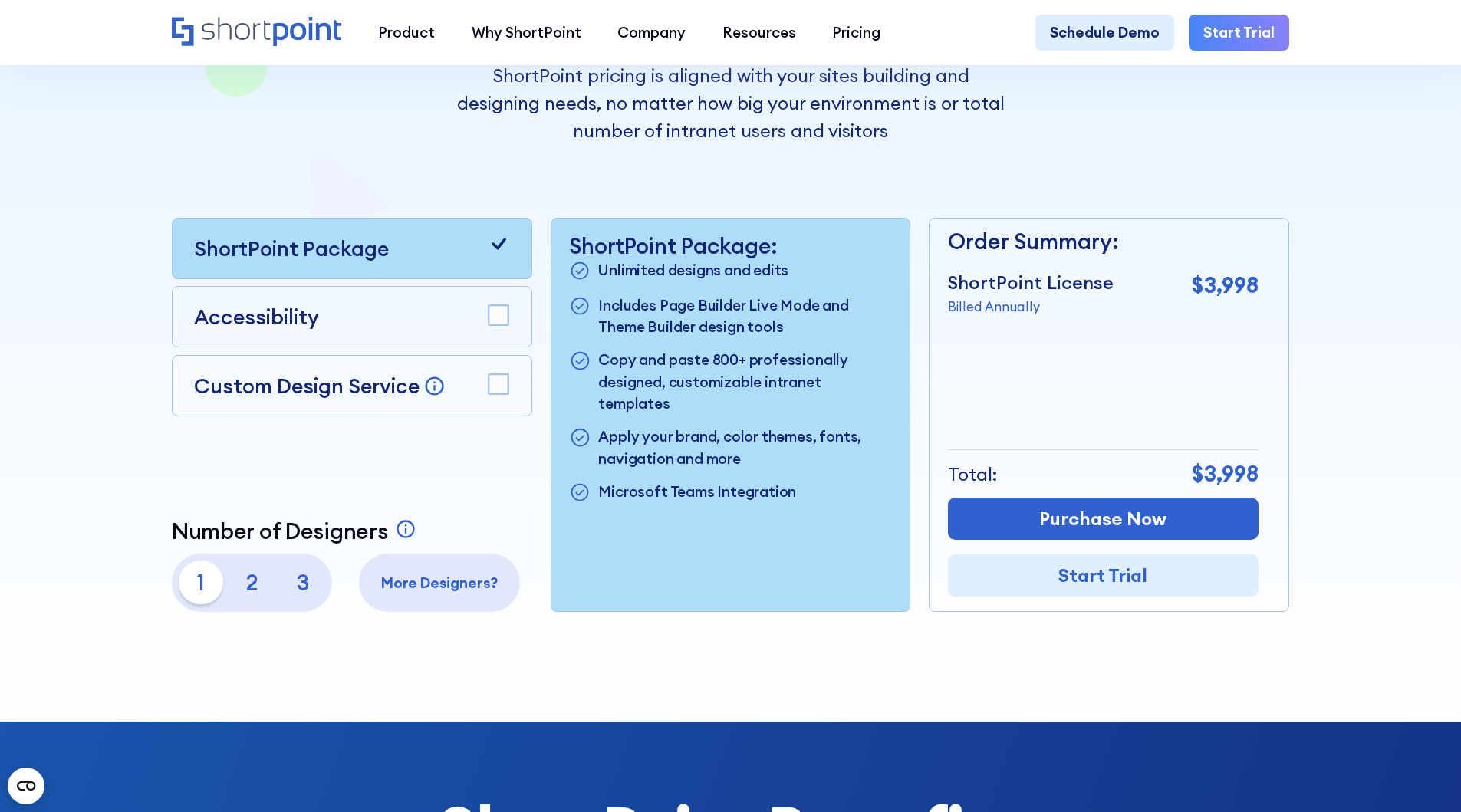
click at [335, 327] on div "Accessibility" at bounding box center [352, 316] width 315 height 30
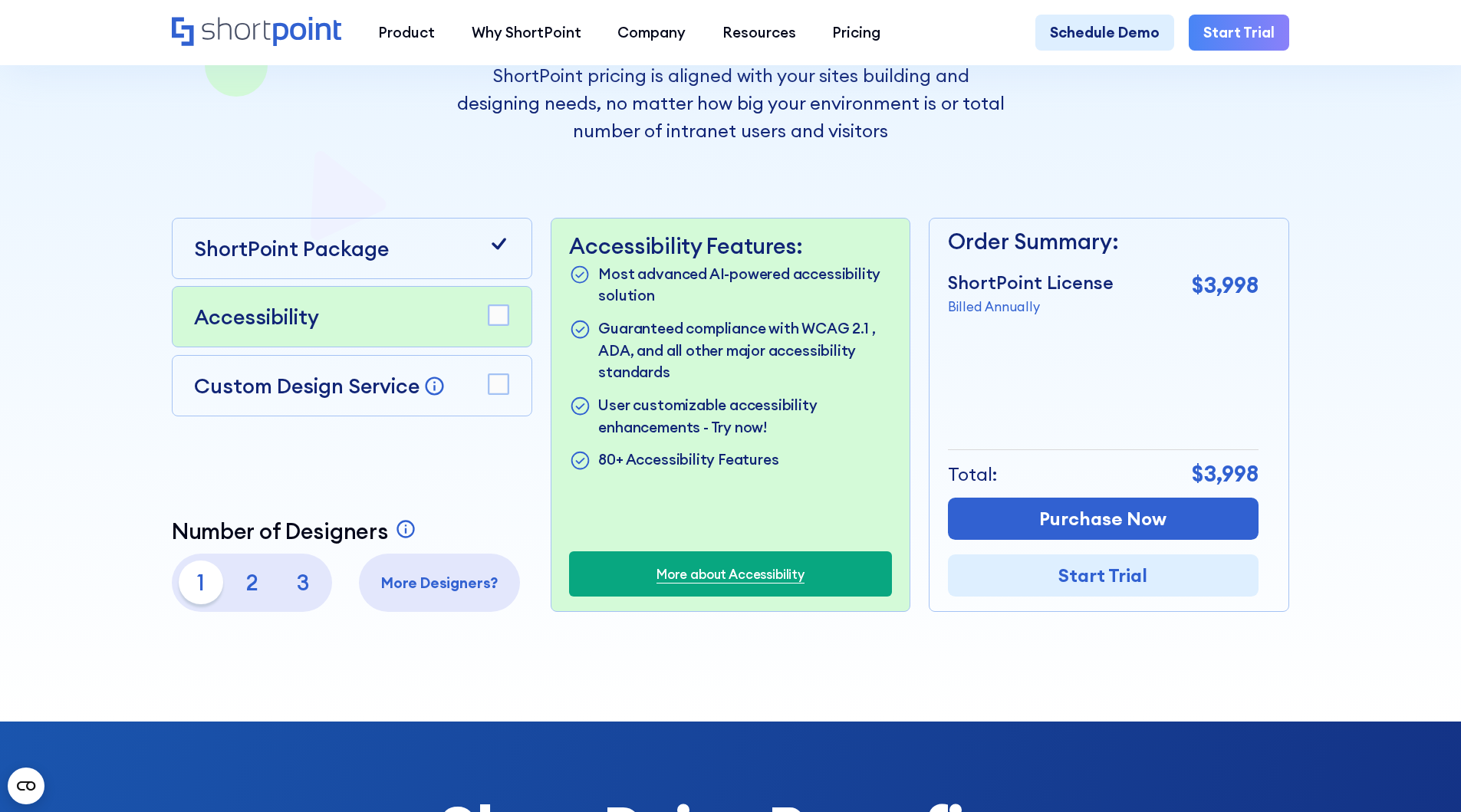
click at [350, 399] on p "Custom Design Service" at bounding box center [307, 386] width 225 height 26
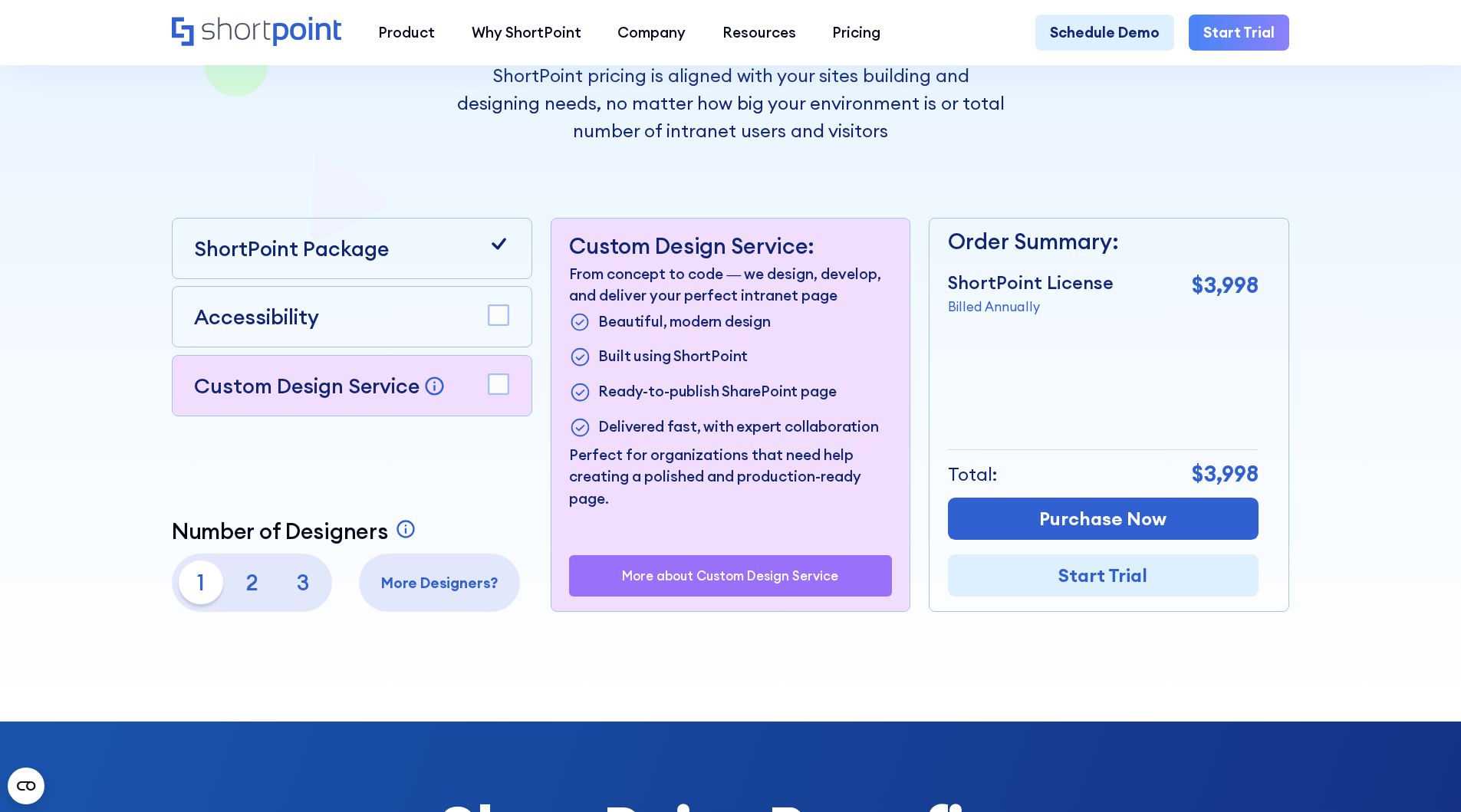
click at [498, 394] on rect at bounding box center [498, 384] width 20 height 20
click at [302, 595] on p "3" at bounding box center [303, 582] width 43 height 43
click at [249, 591] on p "2" at bounding box center [252, 582] width 43 height 43
click at [196, 590] on p "1" at bounding box center [200, 582] width 43 height 43
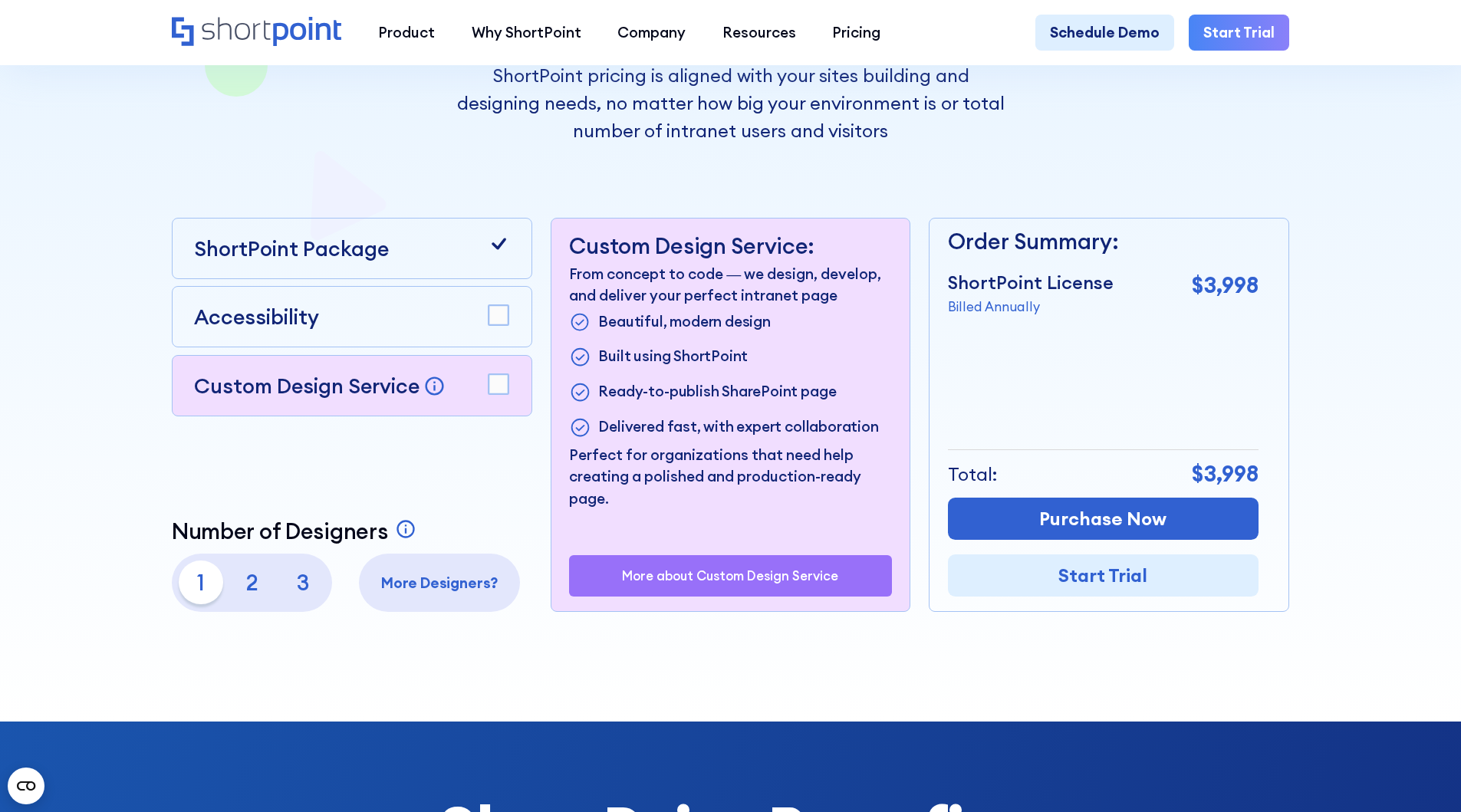
click at [315, 588] on p "3" at bounding box center [303, 582] width 43 height 43
click at [425, 487] on div "ShortPoint Package Accessibility Custom Design Service Bring your dream design …" at bounding box center [352, 414] width 360 height 394
click at [373, 245] on p "ShortPoint Package" at bounding box center [291, 248] width 195 height 30
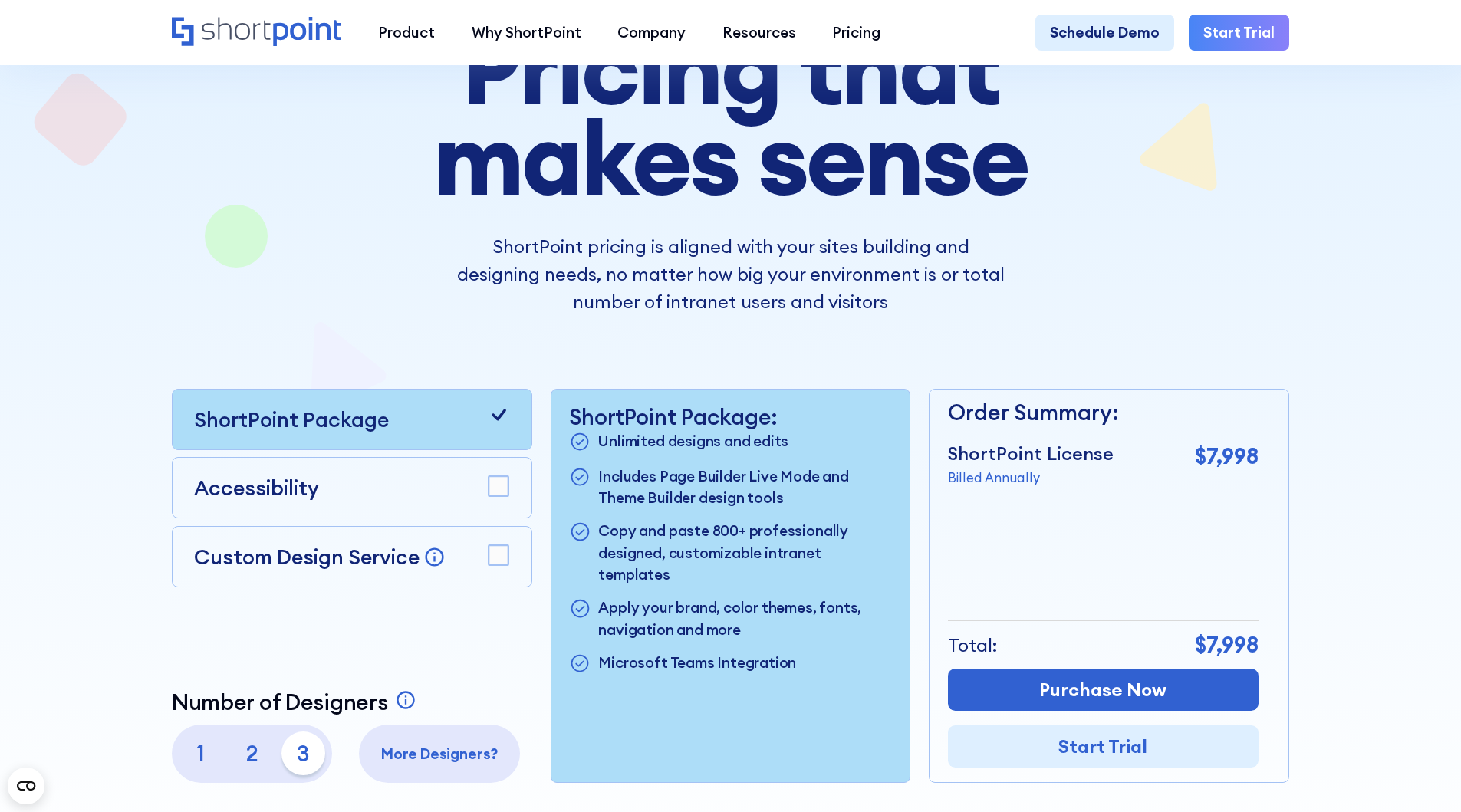
scroll to position [0, 0]
